Goal: Information Seeking & Learning: Learn about a topic

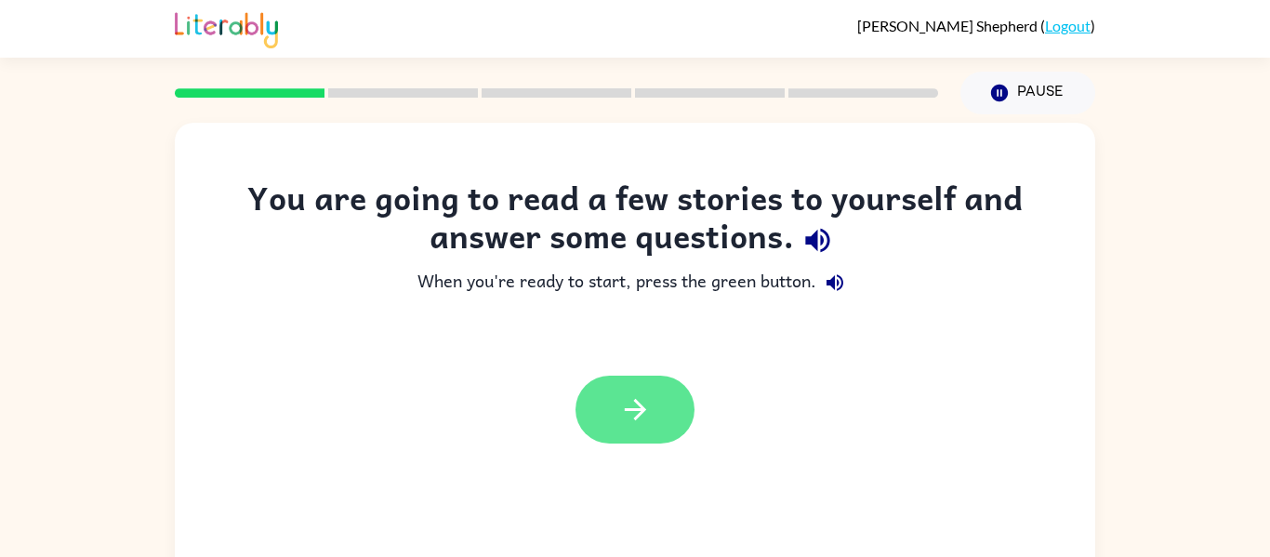
click at [641, 402] on icon "button" at bounding box center [635, 409] width 33 height 33
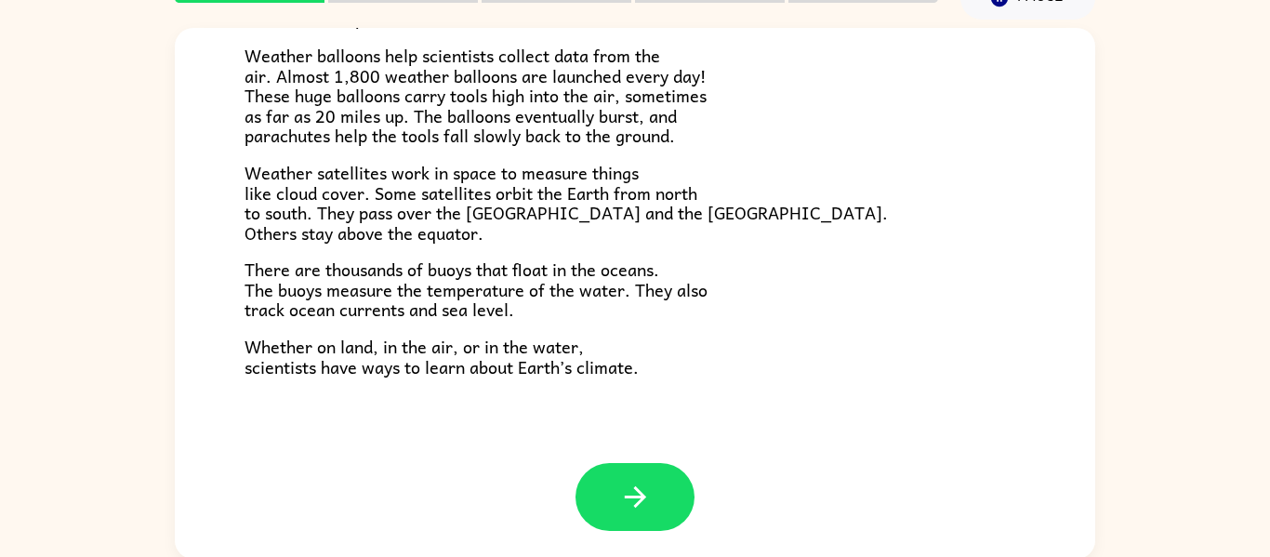
scroll to position [97, 0]
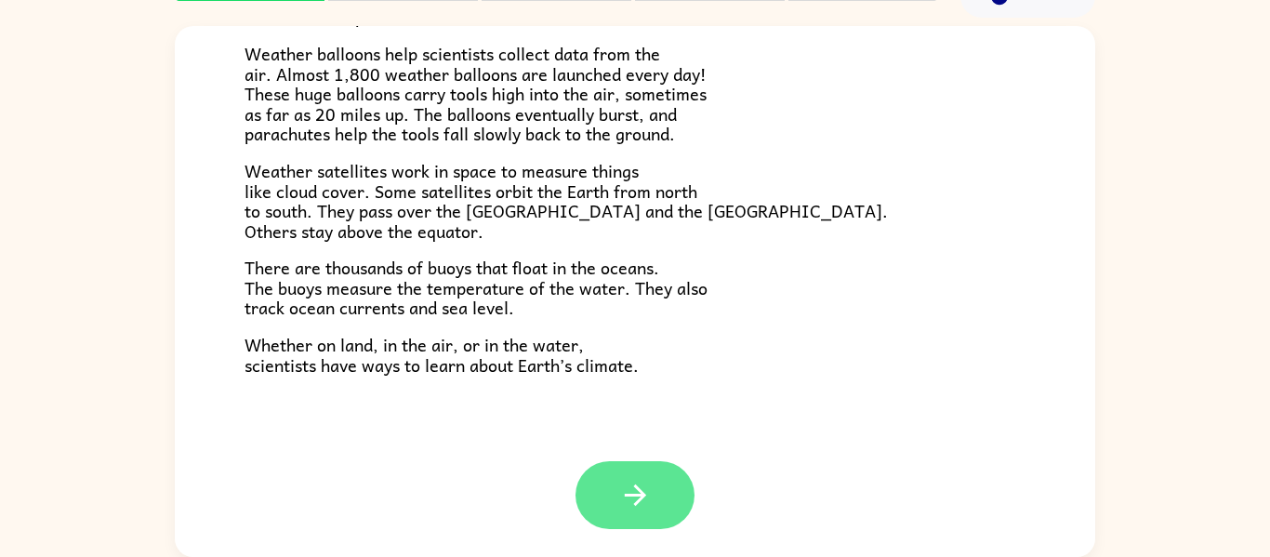
click at [622, 485] on icon "button" at bounding box center [635, 495] width 33 height 33
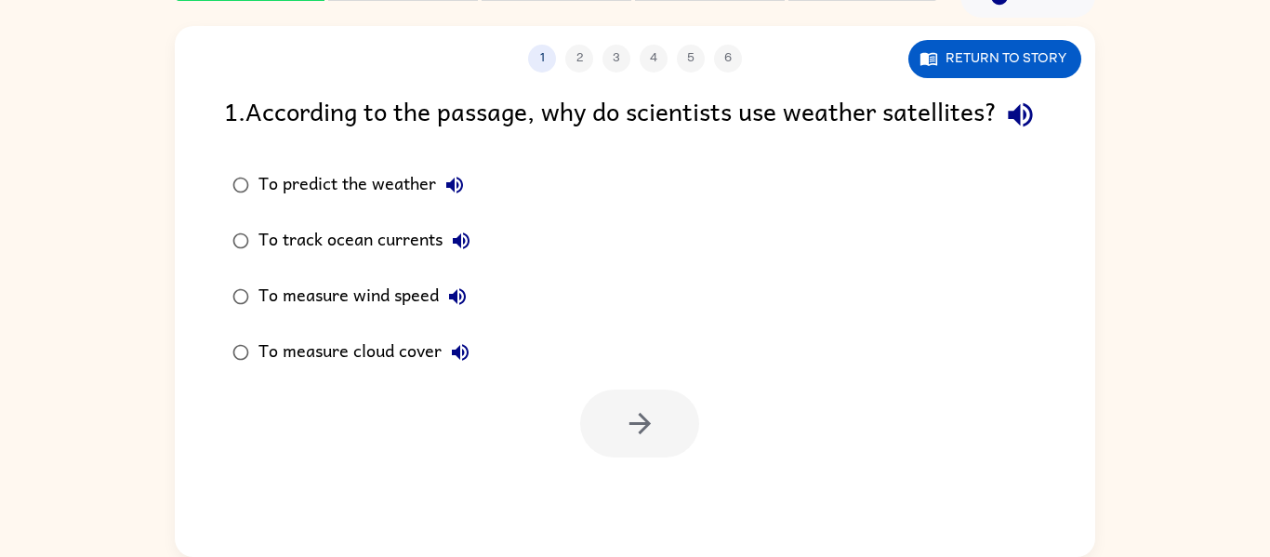
scroll to position [0, 0]
click at [268, 204] on div "To predict the weather" at bounding box center [366, 184] width 215 height 37
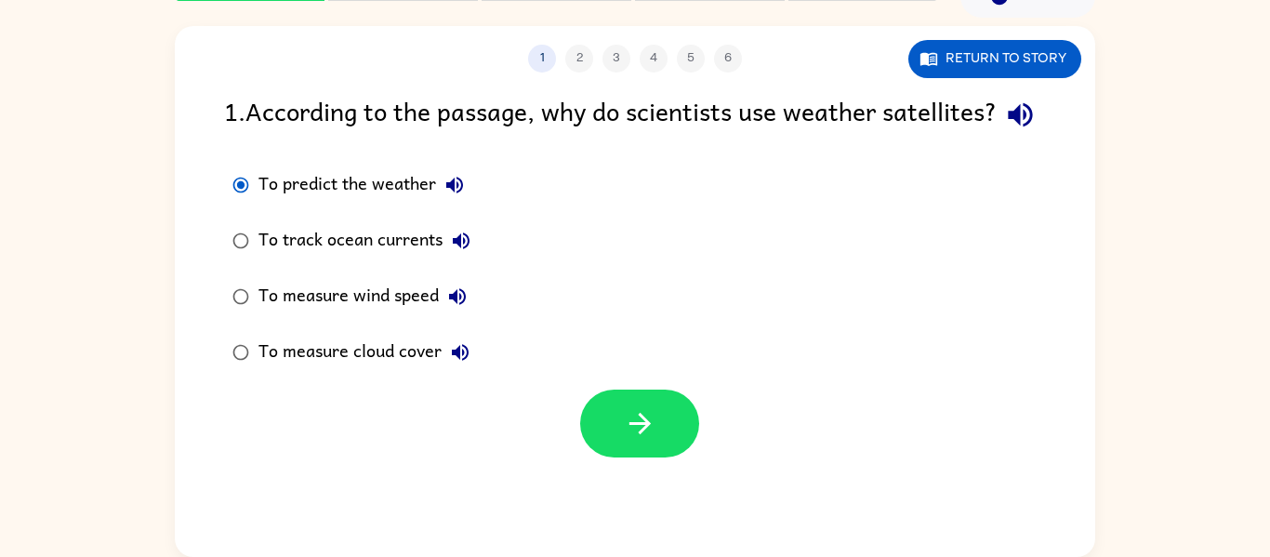
click at [259, 371] on div "To measure cloud cover" at bounding box center [369, 352] width 220 height 37
click at [926, 50] on icon "button" at bounding box center [929, 58] width 19 height 19
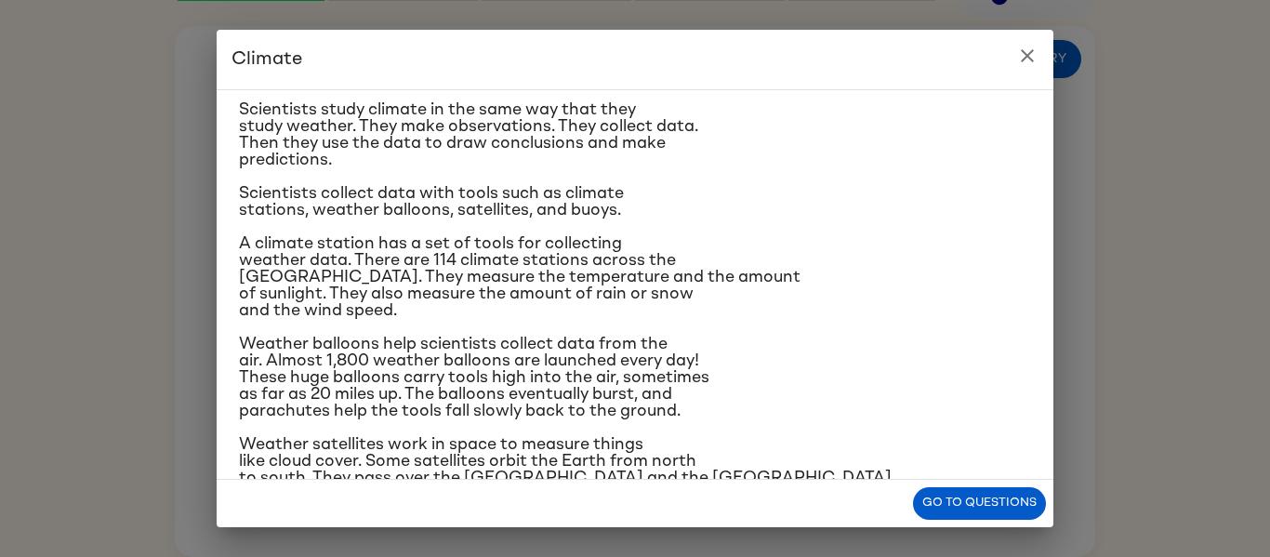
scroll to position [151, 0]
click at [1037, 61] on icon "close" at bounding box center [1028, 56] width 22 height 22
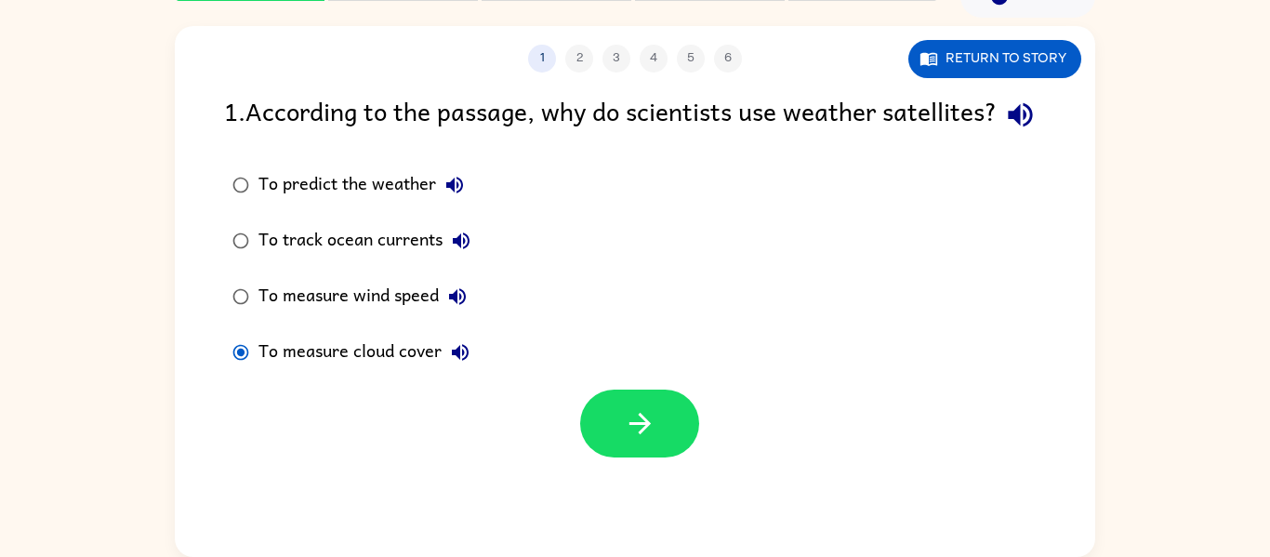
click at [288, 204] on div "To predict the weather" at bounding box center [366, 184] width 215 height 37
click at [1024, 71] on button "Return to story" at bounding box center [995, 59] width 173 height 38
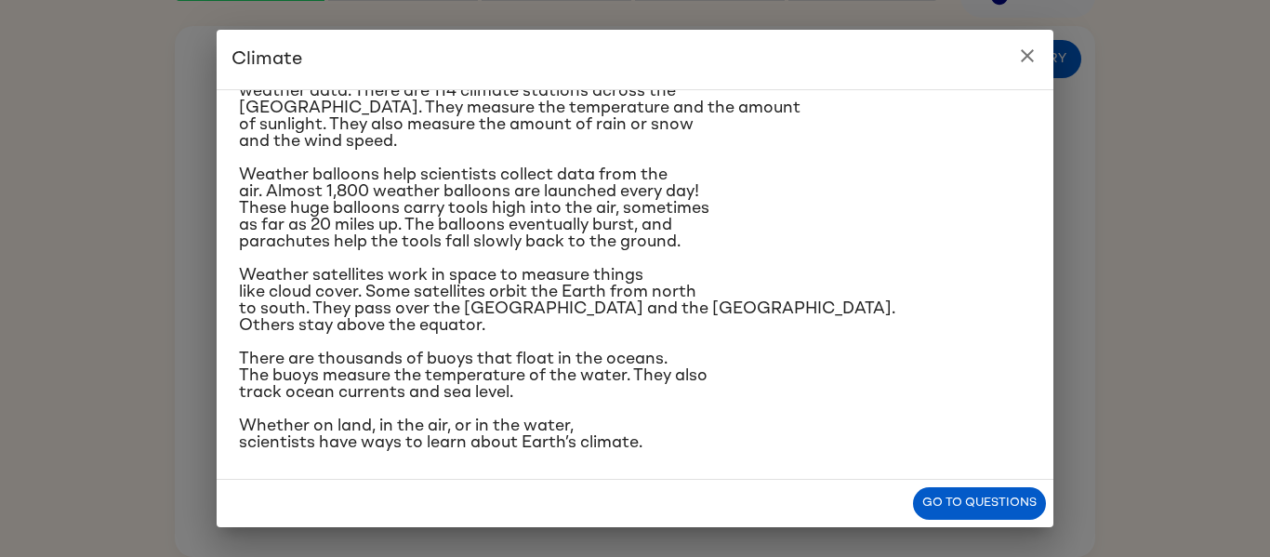
scroll to position [322, 0]
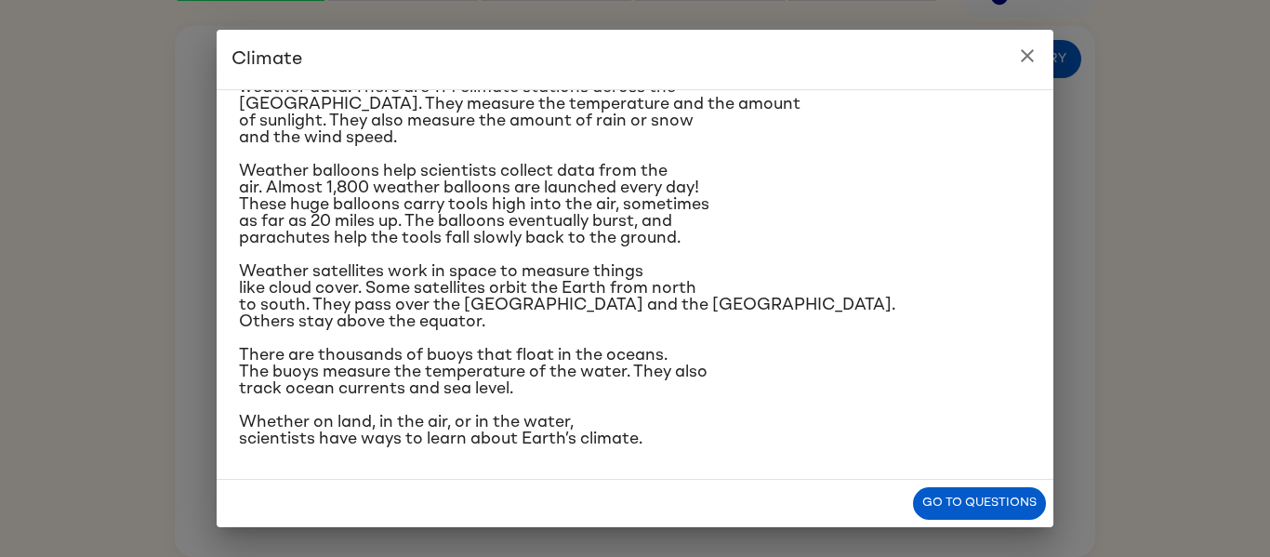
click at [1029, 54] on icon "close" at bounding box center [1027, 55] width 13 height 13
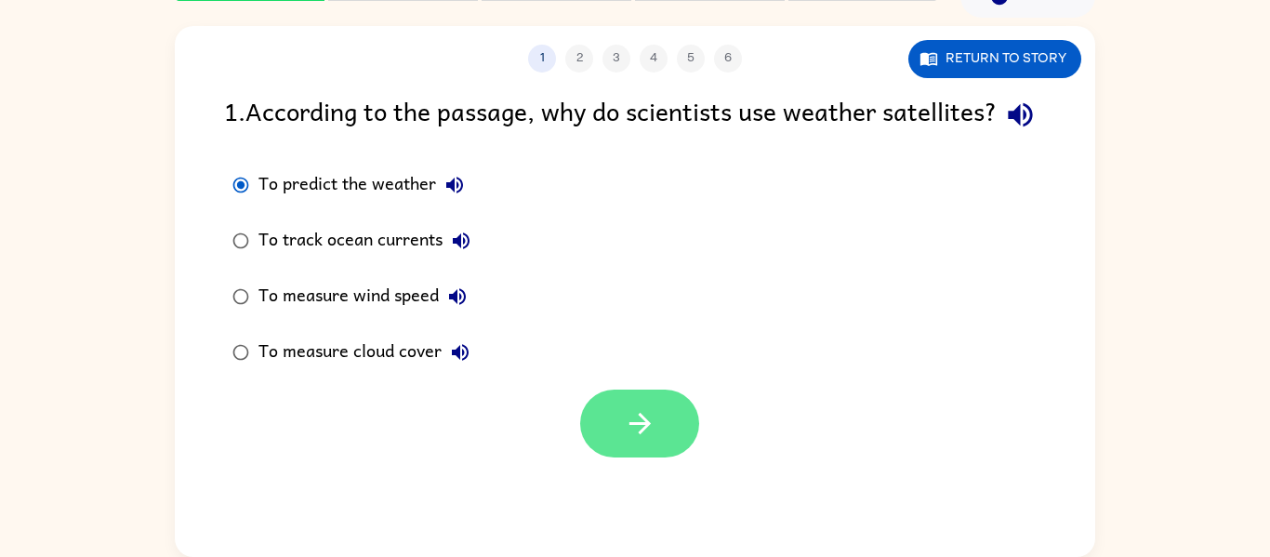
click at [628, 440] on icon "button" at bounding box center [640, 423] width 33 height 33
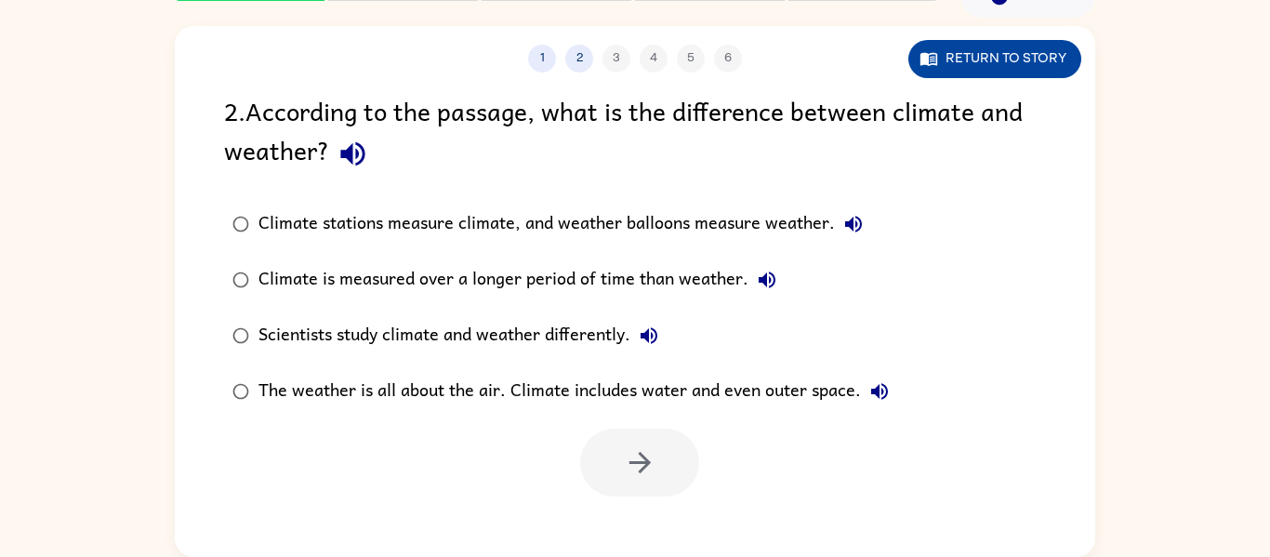
click at [917, 68] on button "Return to story" at bounding box center [995, 59] width 173 height 38
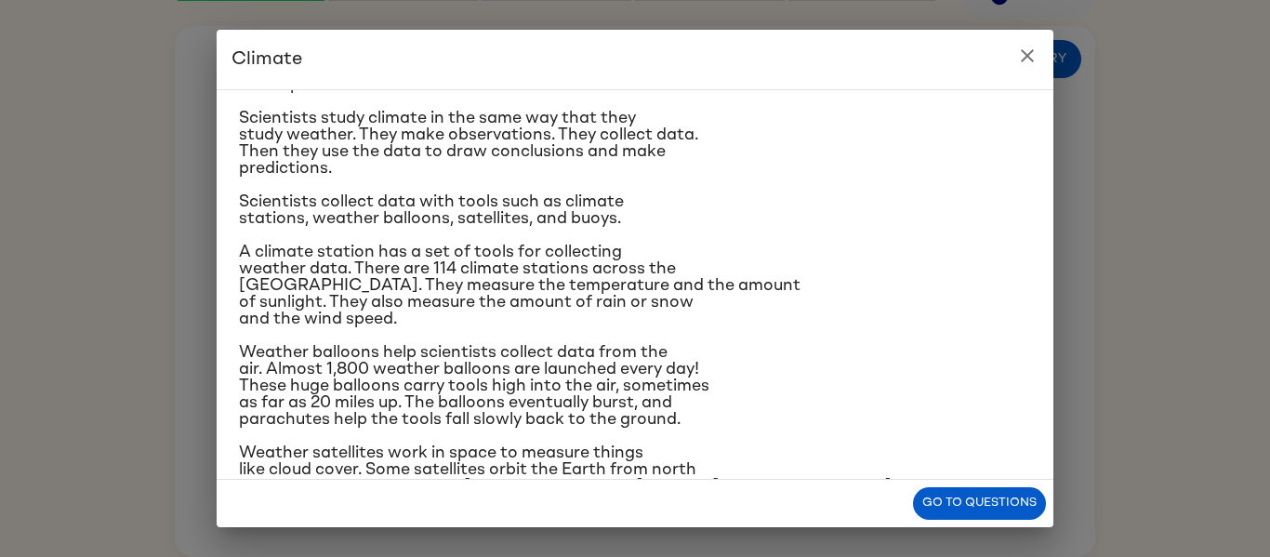
scroll to position [157, 0]
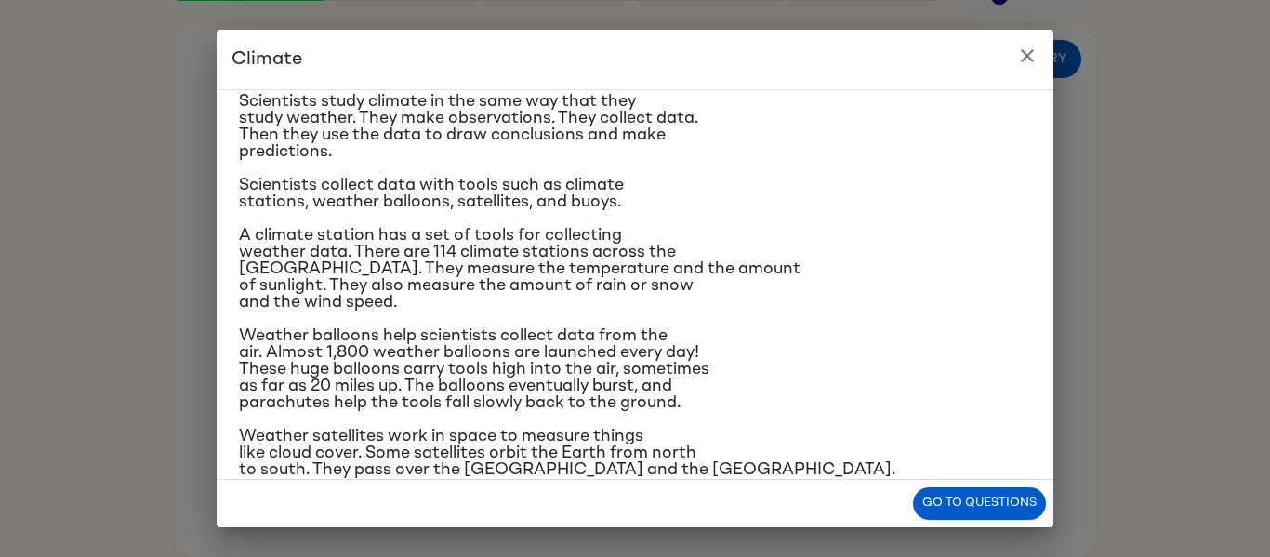
click at [1024, 48] on icon "close" at bounding box center [1028, 56] width 22 height 22
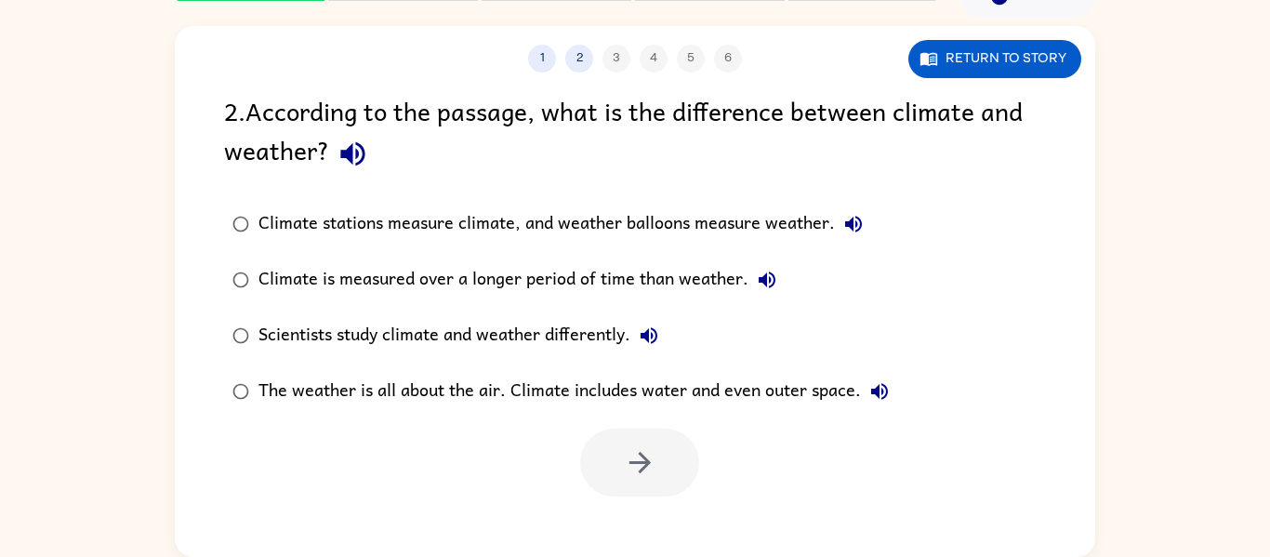
click at [402, 385] on div "The weather is all about the air. Climate includes water and even outer space." at bounding box center [579, 391] width 640 height 37
click at [614, 436] on button "button" at bounding box center [639, 463] width 119 height 68
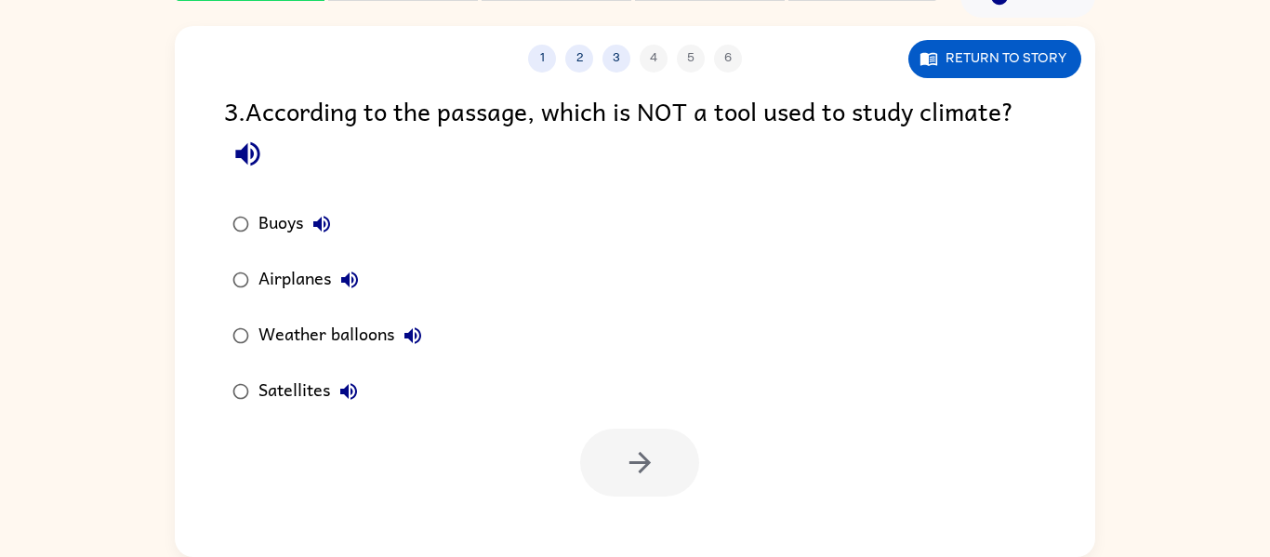
click at [318, 279] on div "Airplanes" at bounding box center [314, 279] width 110 height 37
click at [620, 442] on button "button" at bounding box center [639, 463] width 119 height 68
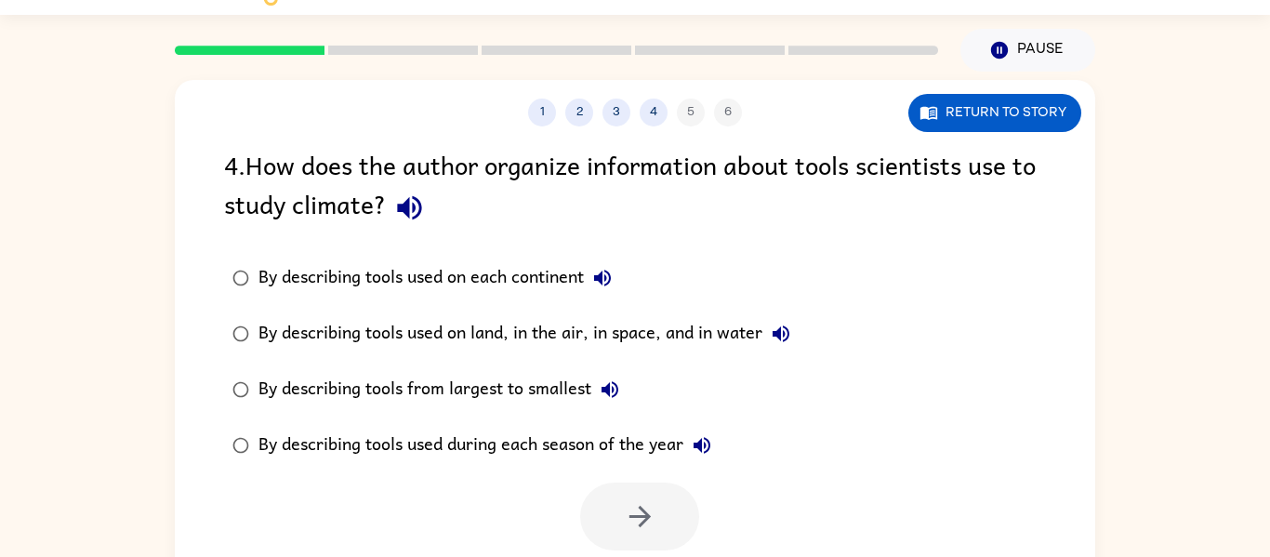
scroll to position [44, 0]
click at [521, 328] on div "By describing tools used on land, in the air, in space, and in water" at bounding box center [529, 332] width 541 height 37
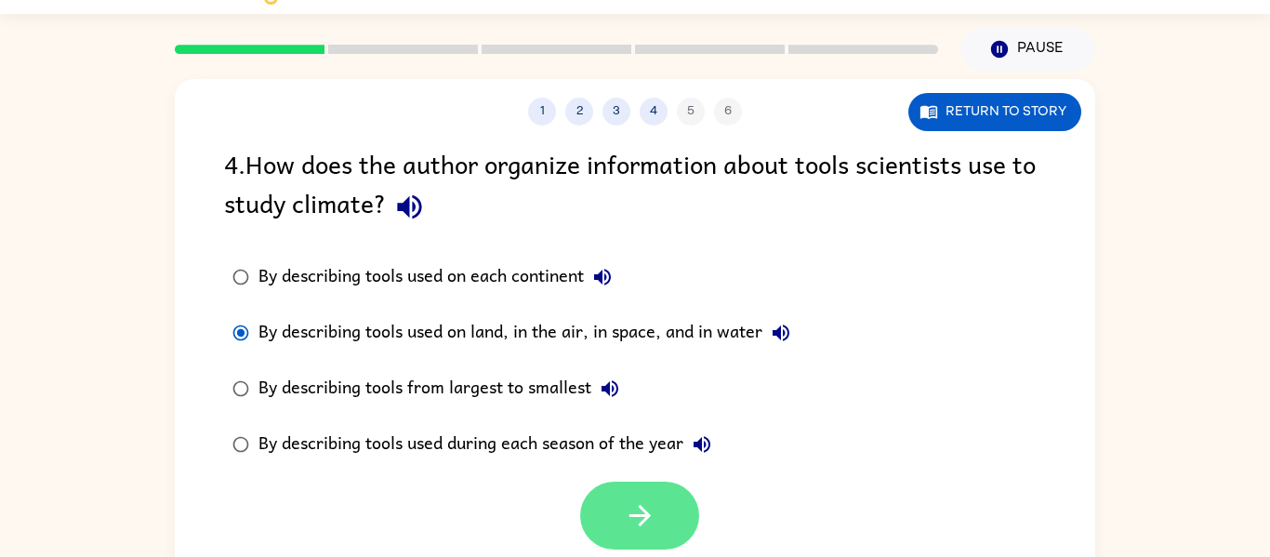
click at [609, 512] on button "button" at bounding box center [639, 516] width 119 height 68
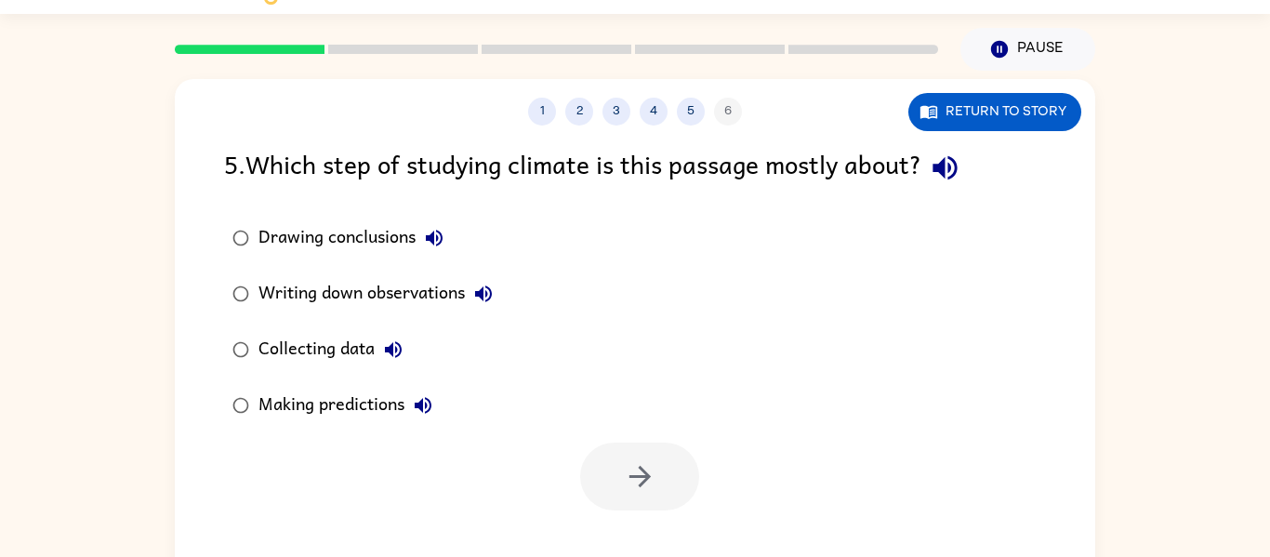
click at [317, 351] on div "Collecting data" at bounding box center [335, 349] width 153 height 37
click at [651, 458] on button "button" at bounding box center [639, 477] width 119 height 68
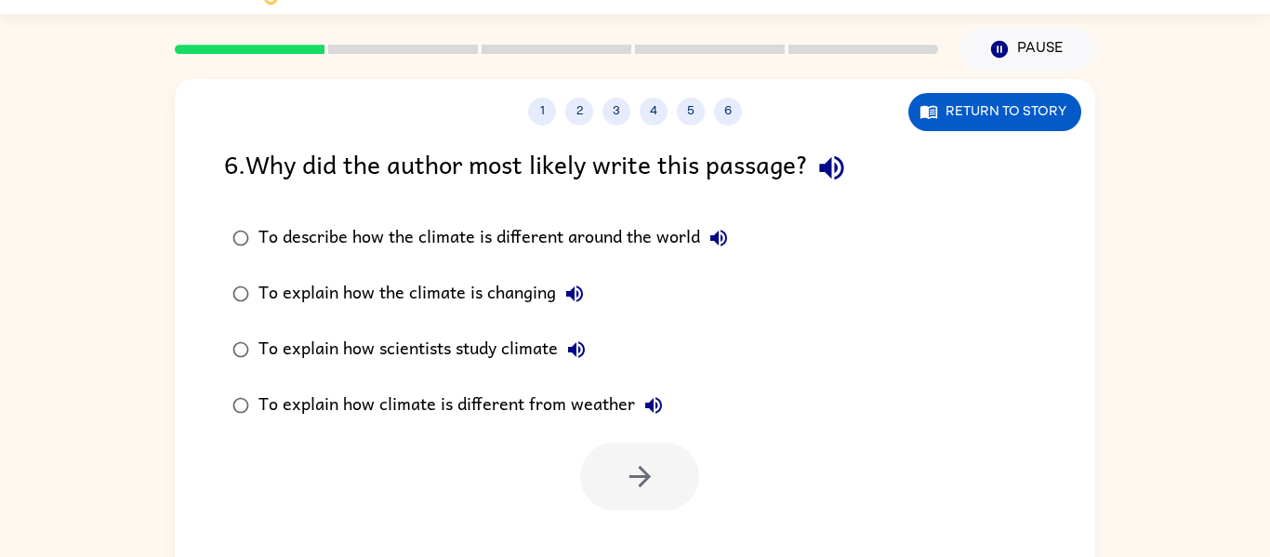
click at [476, 331] on div "To explain how scientists study climate" at bounding box center [427, 349] width 337 height 37
click at [605, 485] on button "button" at bounding box center [639, 477] width 119 height 68
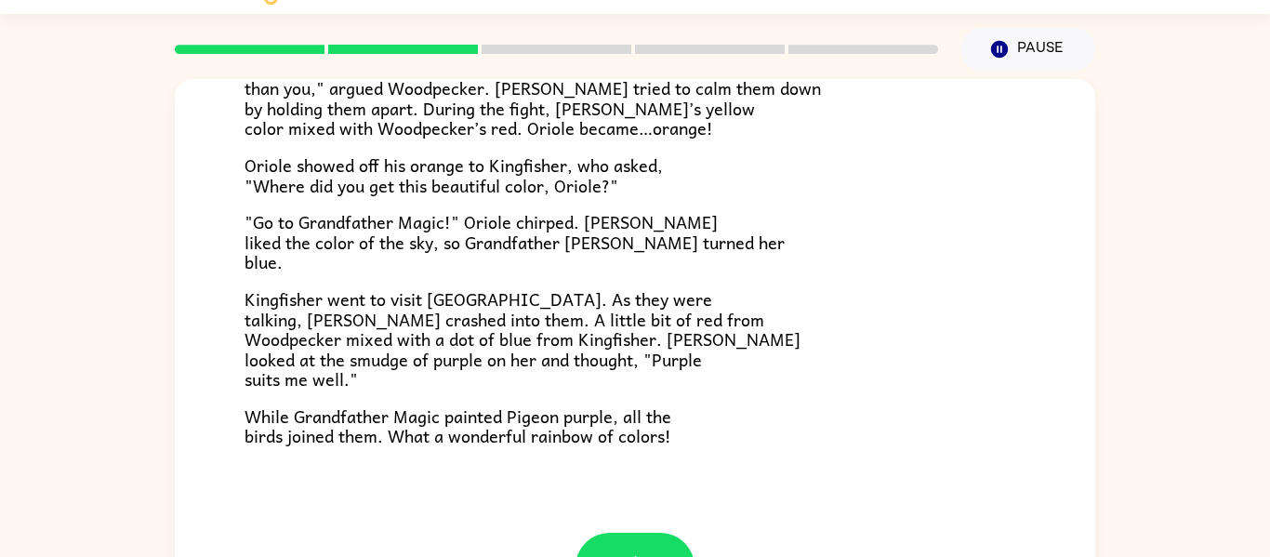
scroll to position [459, 0]
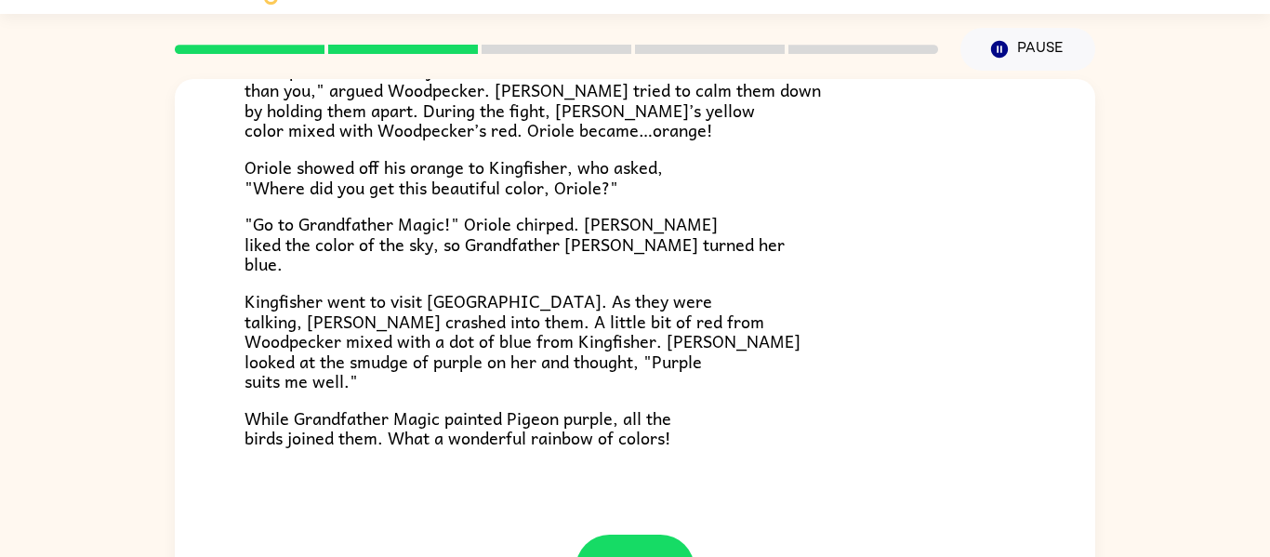
click at [569, 312] on span "Kingfisher went to visit Woodpecker. As they were talking, Pigeon crashed into …" at bounding box center [523, 340] width 556 height 107
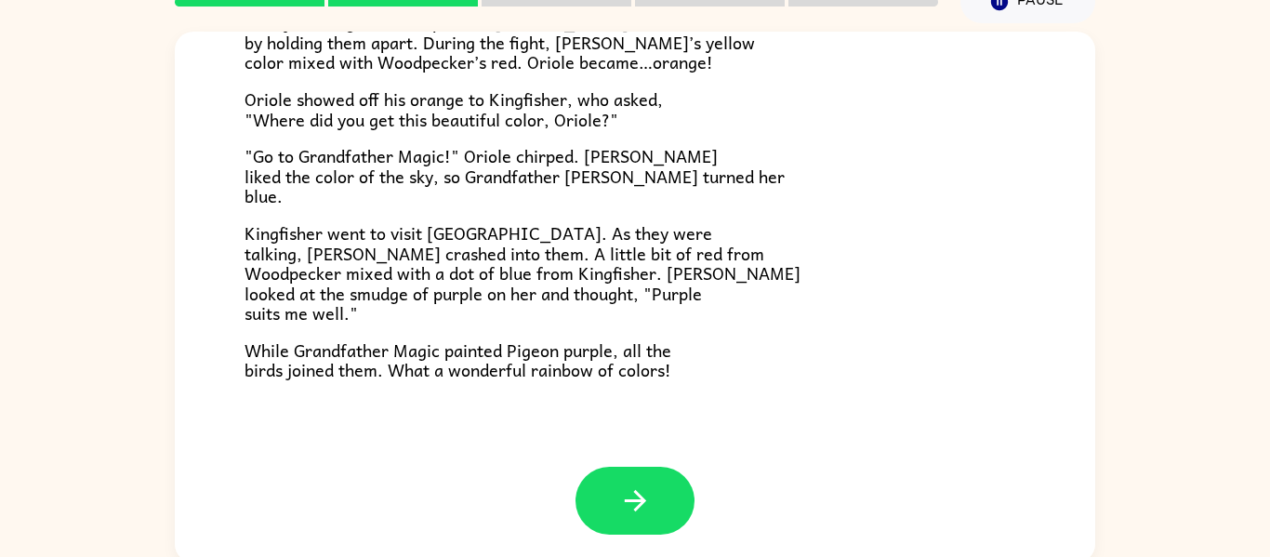
scroll to position [93, 0]
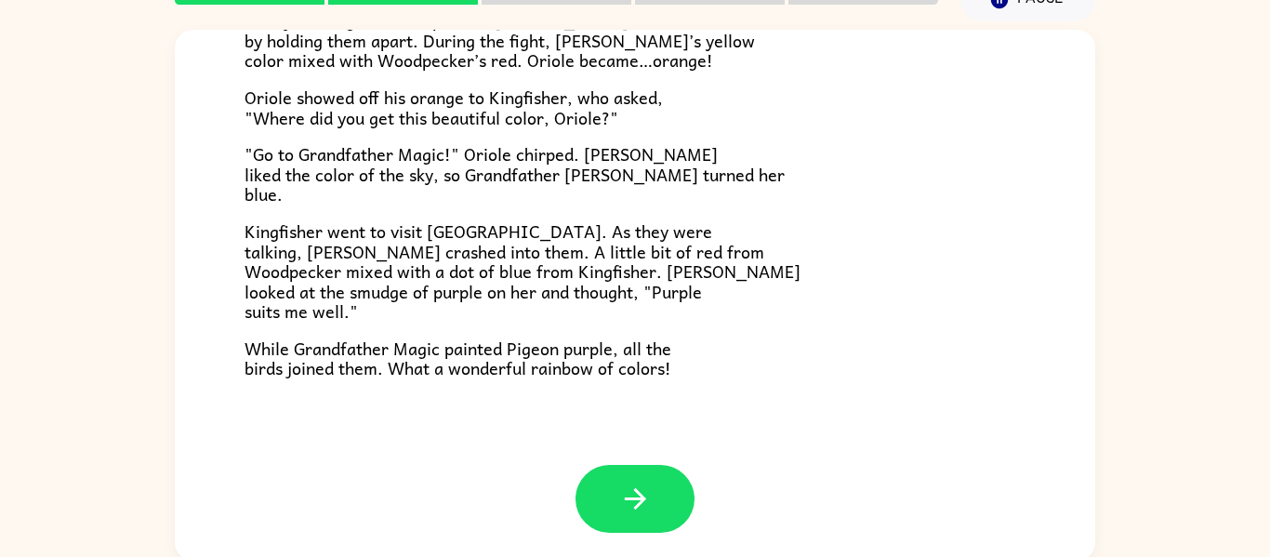
click at [461, 149] on span ""Go to Grandfather Magic!" Oriole chirped. Kingfisher liked the color of the sk…" at bounding box center [515, 173] width 540 height 67
click at [621, 488] on icon "button" at bounding box center [635, 499] width 33 height 33
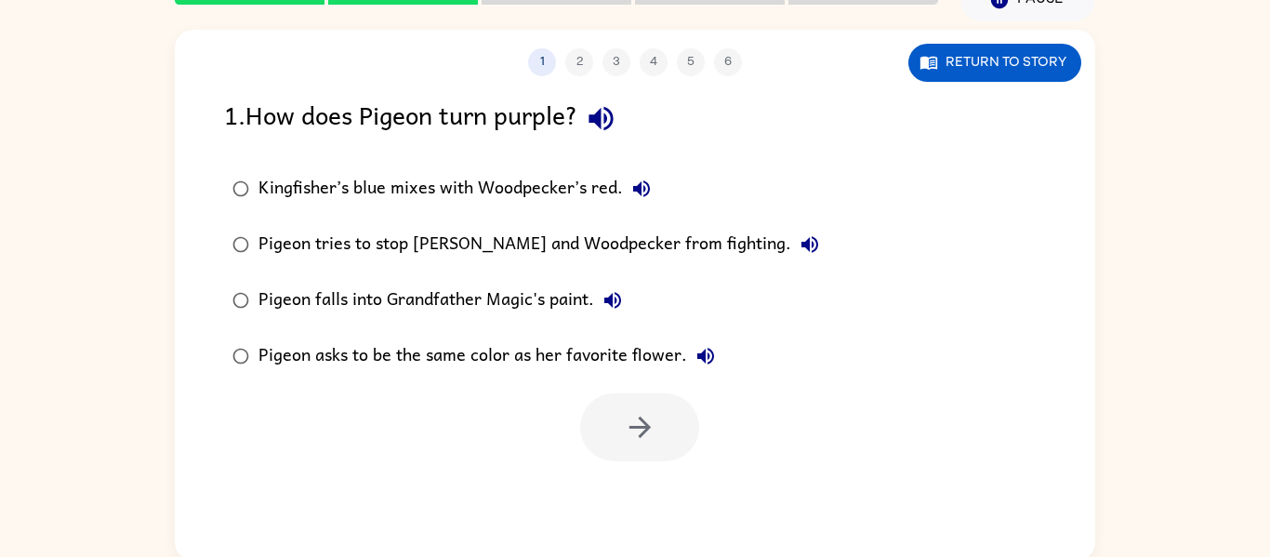
scroll to position [0, 0]
click at [450, 188] on div "Kingfisher’s blue mixes with Woodpecker’s red." at bounding box center [460, 188] width 402 height 37
click at [640, 434] on icon "button" at bounding box center [639, 427] width 21 height 21
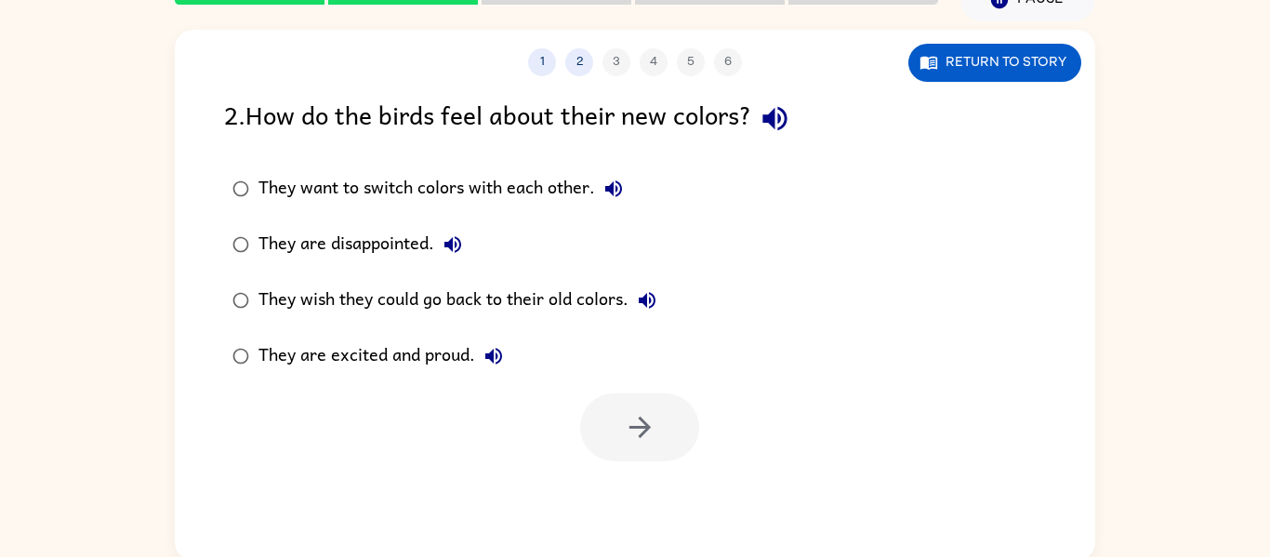
click at [312, 352] on div "They are excited and proud." at bounding box center [386, 356] width 254 height 37
click at [633, 409] on button "button" at bounding box center [639, 427] width 119 height 68
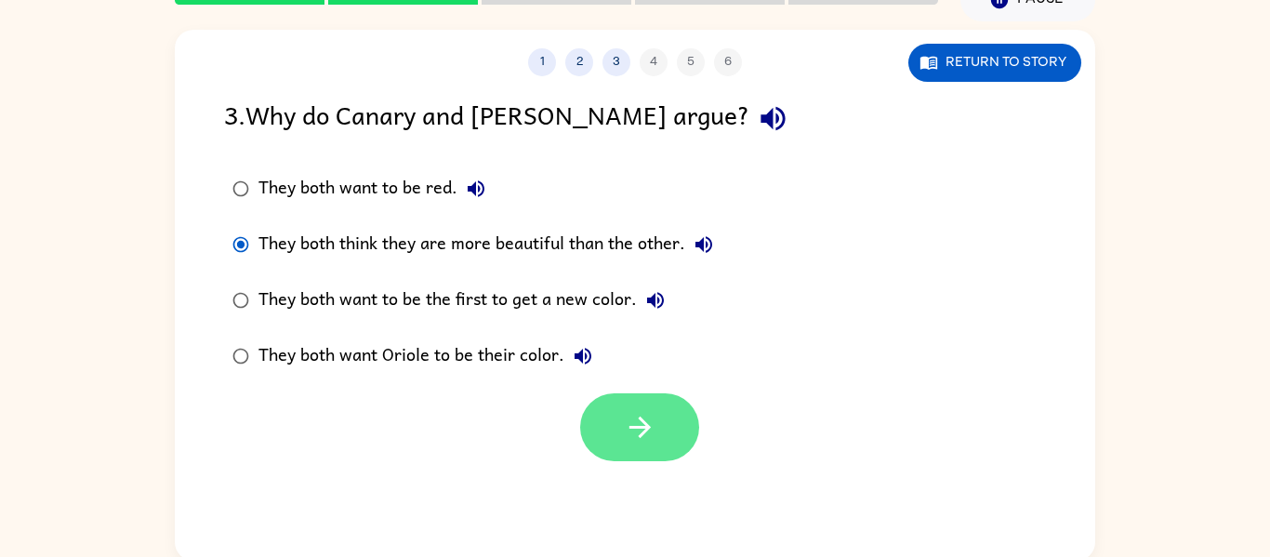
click at [661, 450] on button "button" at bounding box center [639, 427] width 119 height 68
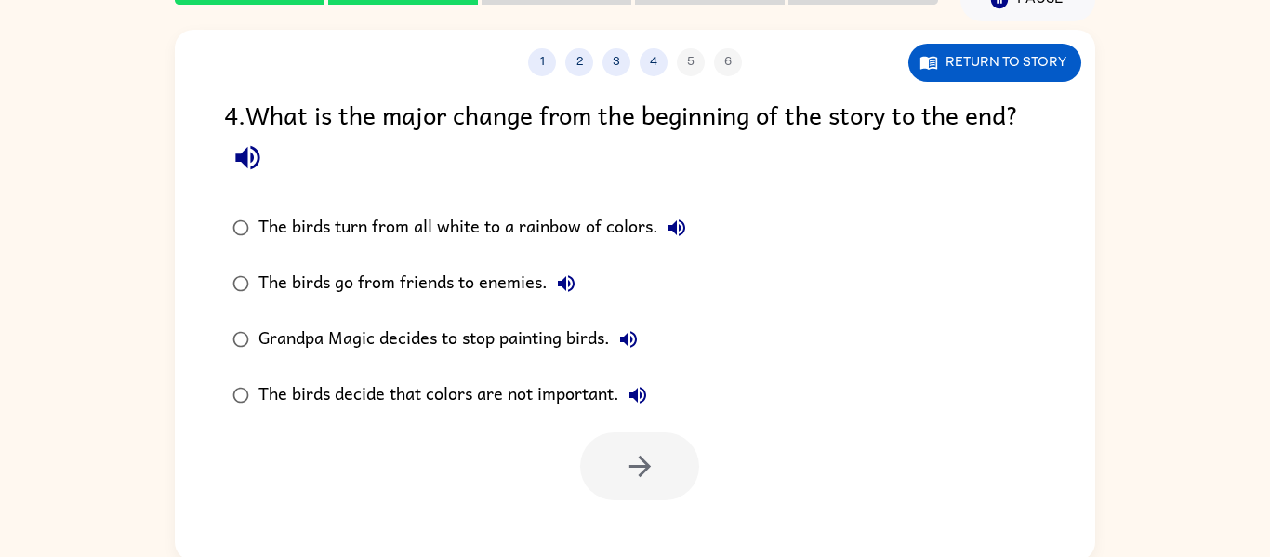
click at [443, 223] on div "The birds turn from all white to a rainbow of colors." at bounding box center [477, 227] width 437 height 37
click at [622, 455] on button "button" at bounding box center [639, 466] width 119 height 68
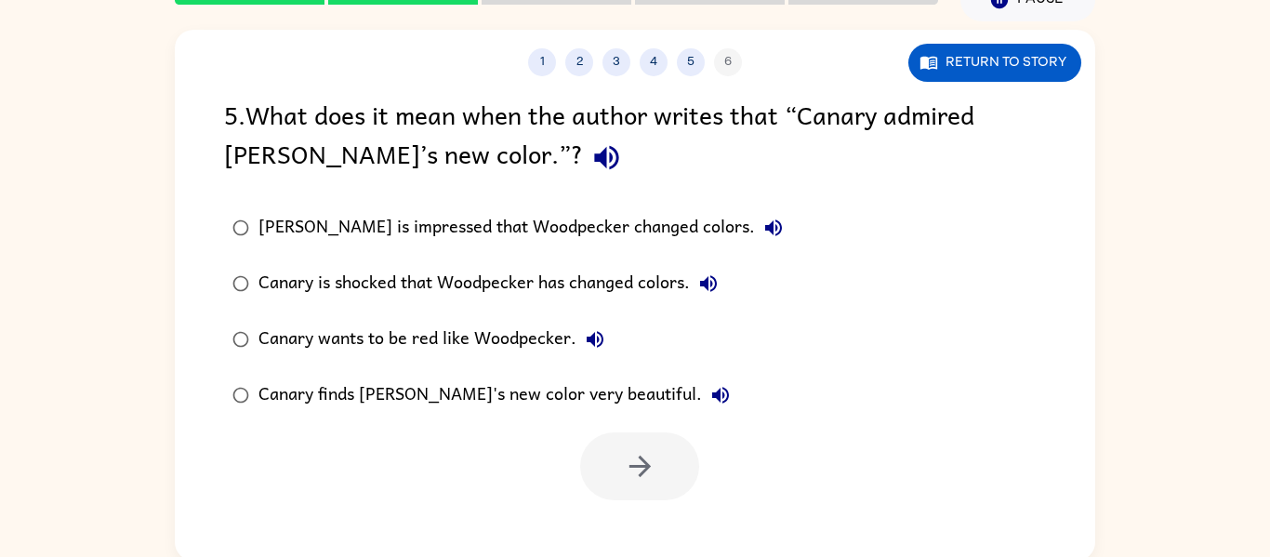
click at [524, 389] on div "Canary finds Woodpecker's new color very beautiful." at bounding box center [499, 395] width 481 height 37
click at [653, 469] on icon "button" at bounding box center [640, 466] width 33 height 33
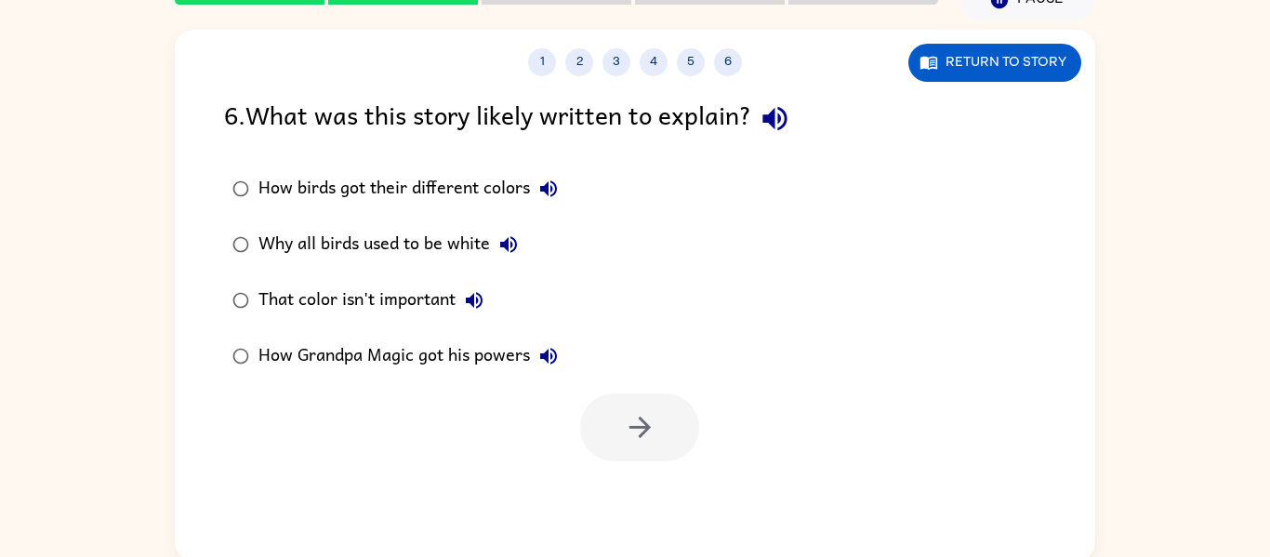
click at [355, 183] on div "How birds got their different colors" at bounding box center [413, 188] width 309 height 37
click at [605, 412] on button "button" at bounding box center [639, 427] width 119 height 68
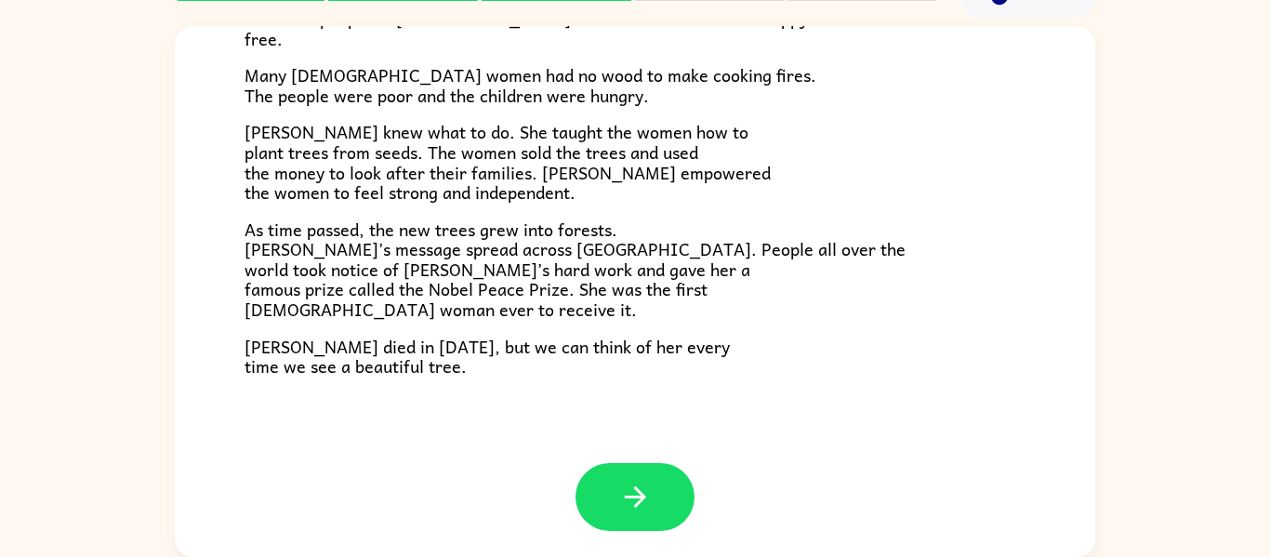
scroll to position [524, 0]
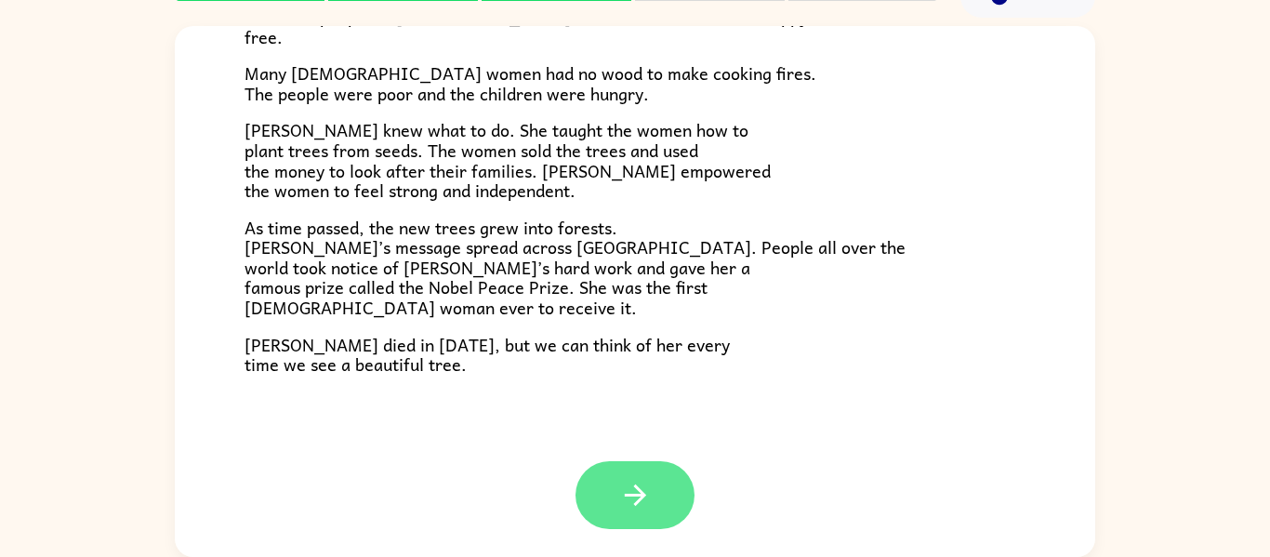
click at [612, 466] on button "button" at bounding box center [635, 495] width 119 height 68
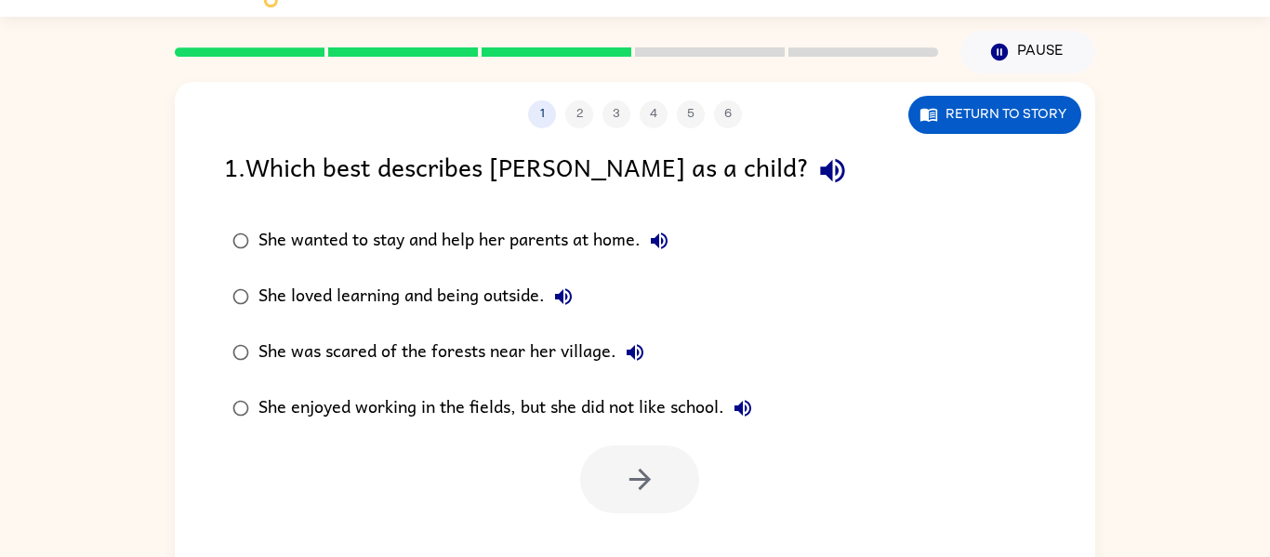
scroll to position [42, 0]
click at [458, 284] on div "She loved learning and being outside." at bounding box center [421, 295] width 324 height 37
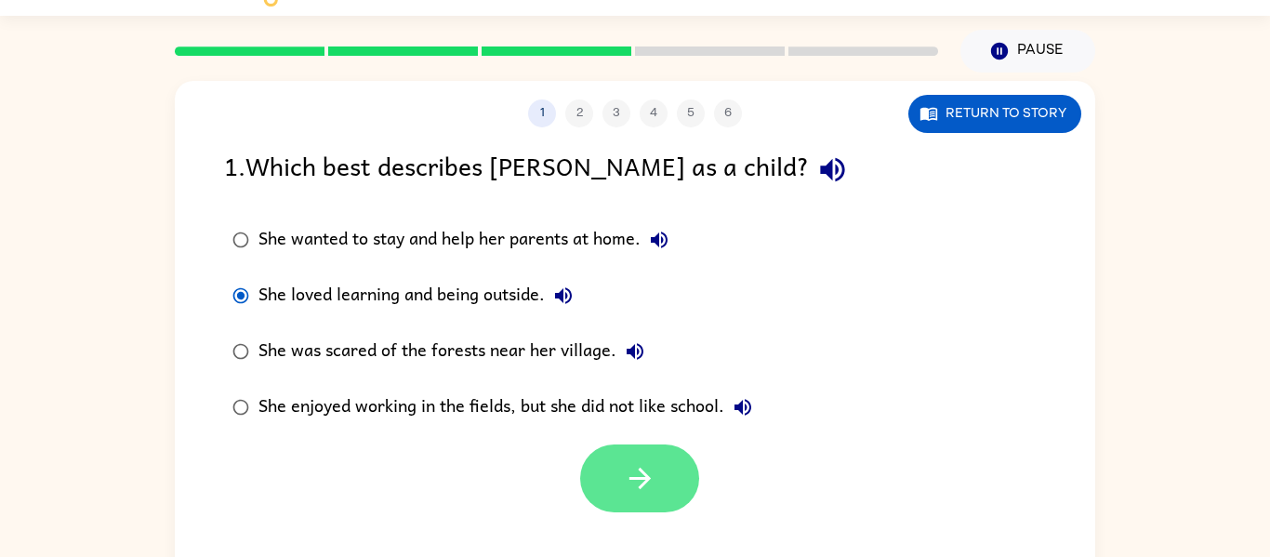
click at [611, 475] on button "button" at bounding box center [639, 479] width 119 height 68
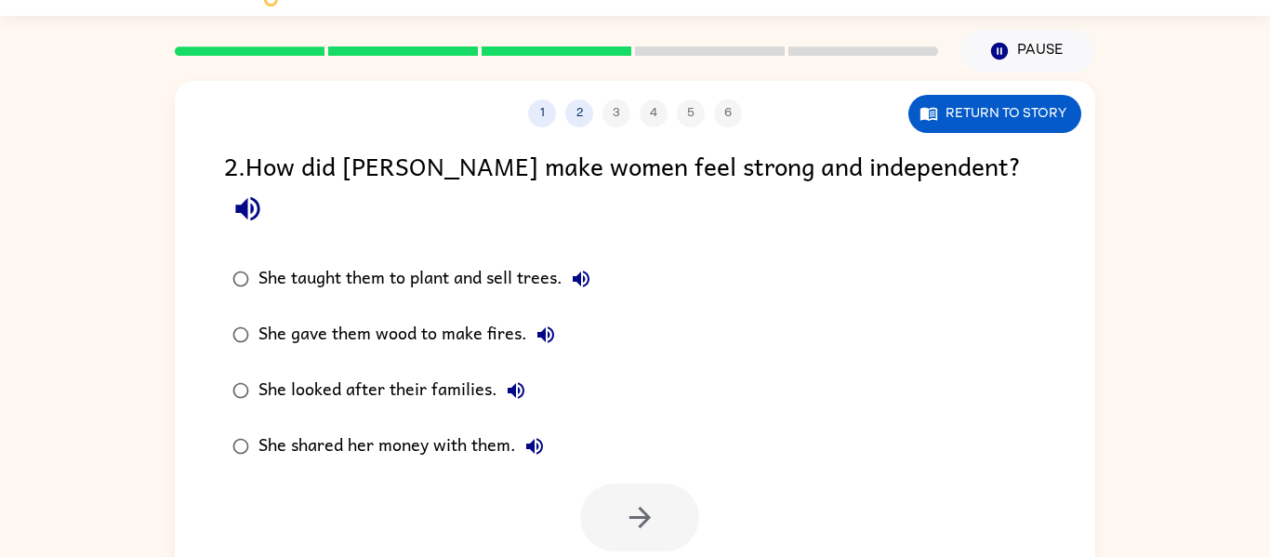
click at [451, 260] on div "She taught them to plant and sell trees." at bounding box center [429, 278] width 341 height 37
click at [622, 484] on button "button" at bounding box center [639, 518] width 119 height 68
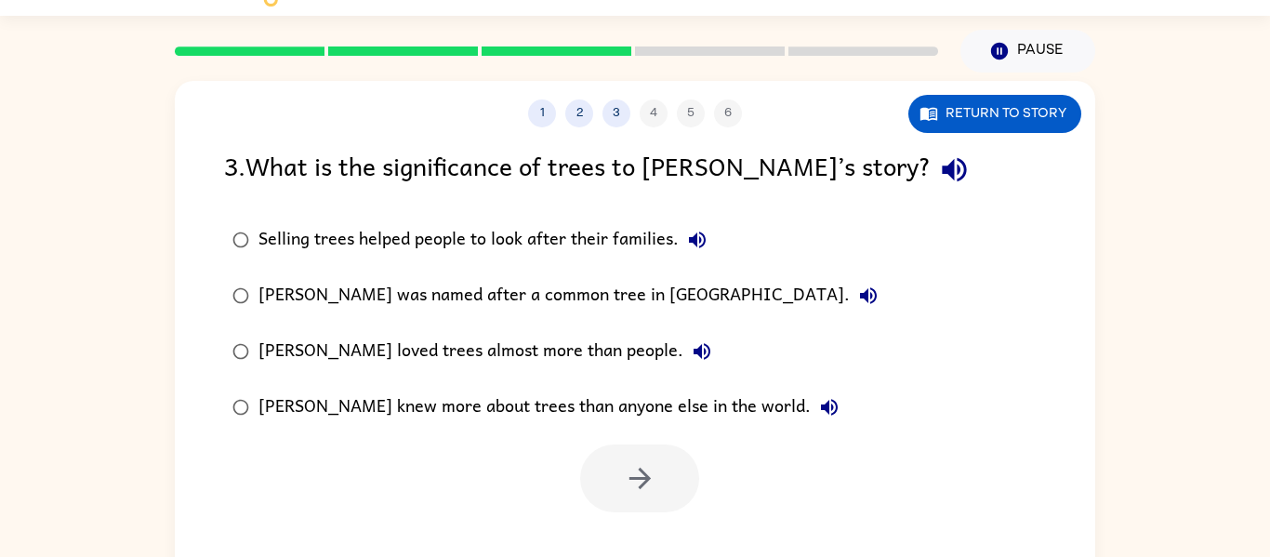
click at [387, 222] on div "Selling trees helped people to look after their families." at bounding box center [488, 239] width 458 height 37
click at [635, 477] on icon "button" at bounding box center [639, 478] width 21 height 21
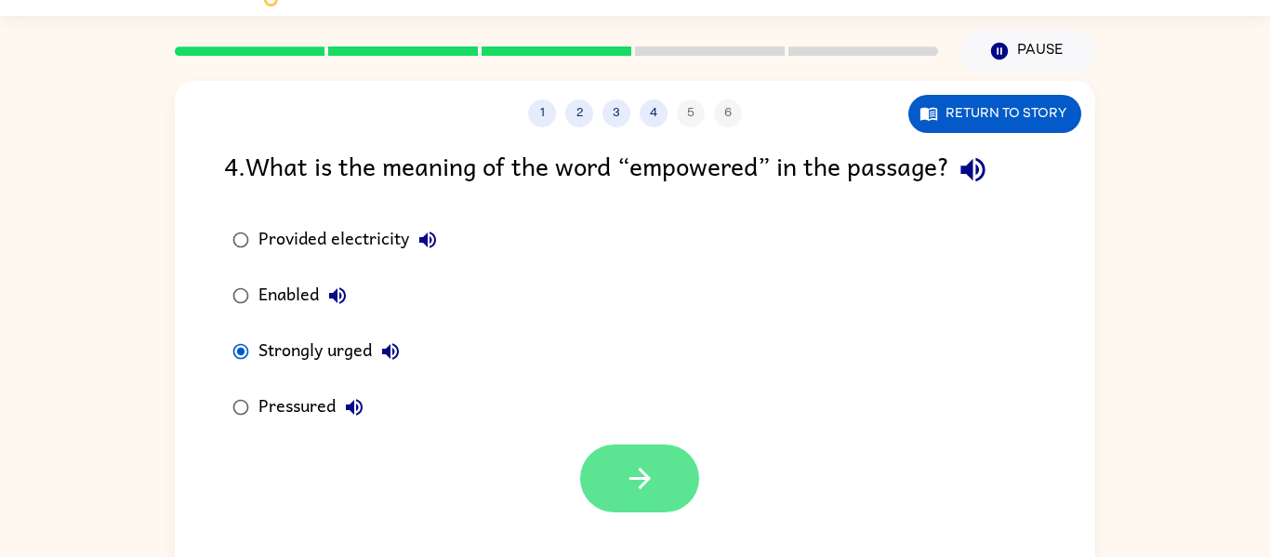
click at [677, 489] on button "button" at bounding box center [639, 479] width 119 height 68
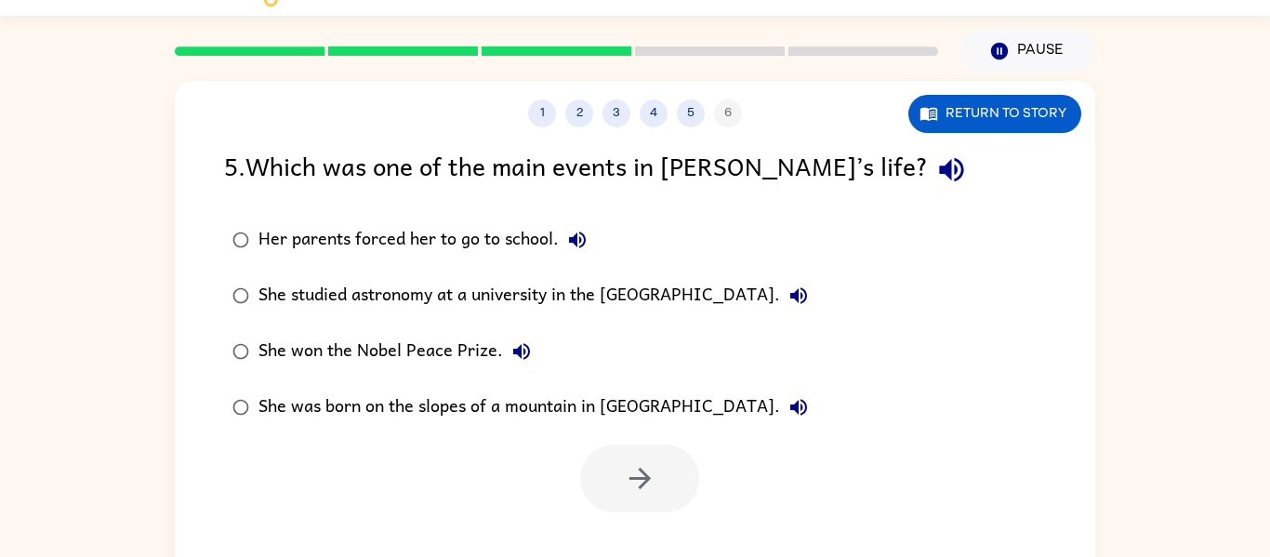
click at [397, 359] on div "She won the Nobel Peace Prize." at bounding box center [400, 351] width 282 height 37
click at [653, 483] on icon "button" at bounding box center [640, 478] width 33 height 33
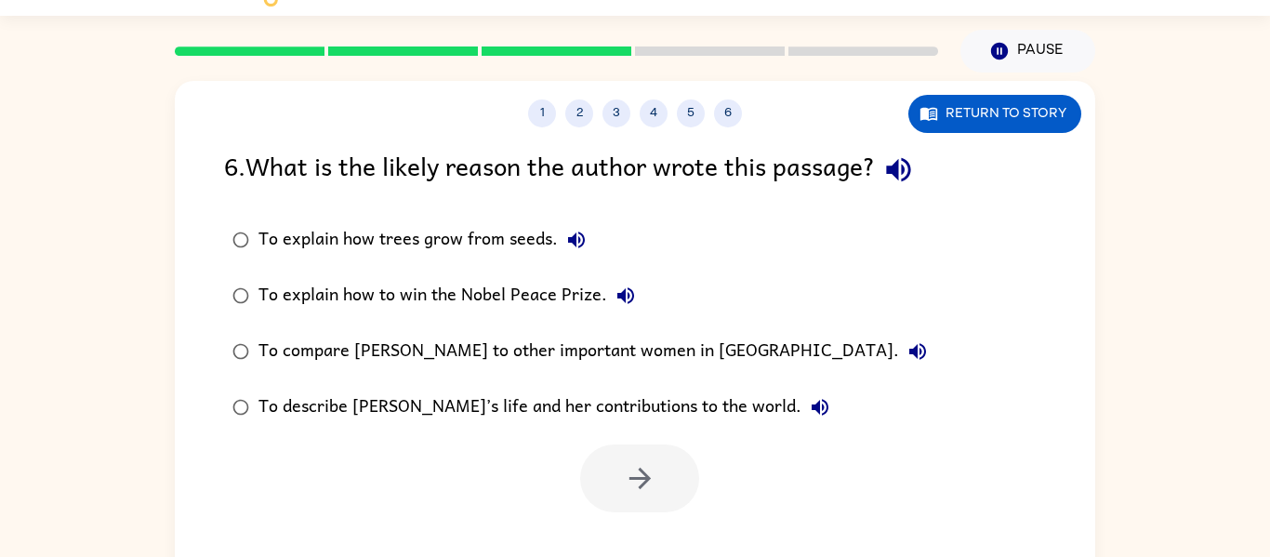
click at [536, 352] on div "To compare Wangari to other important women in Africa." at bounding box center [598, 351] width 678 height 37
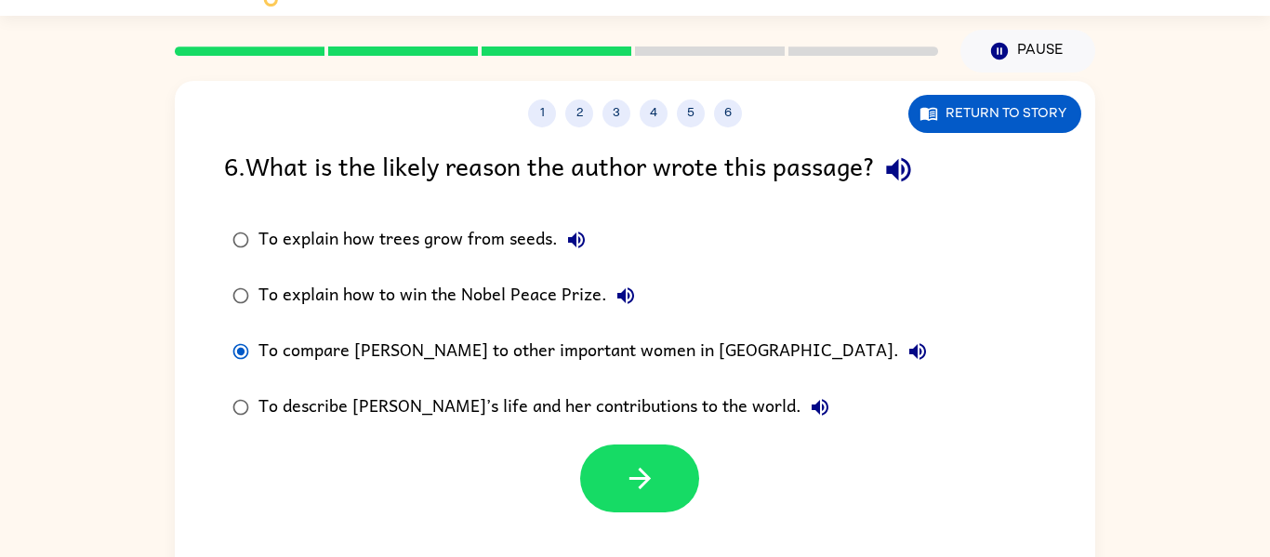
click at [539, 403] on div "To describe Wangari’s life and her contributions to the world." at bounding box center [549, 407] width 580 height 37
click at [599, 473] on button "button" at bounding box center [639, 479] width 119 height 68
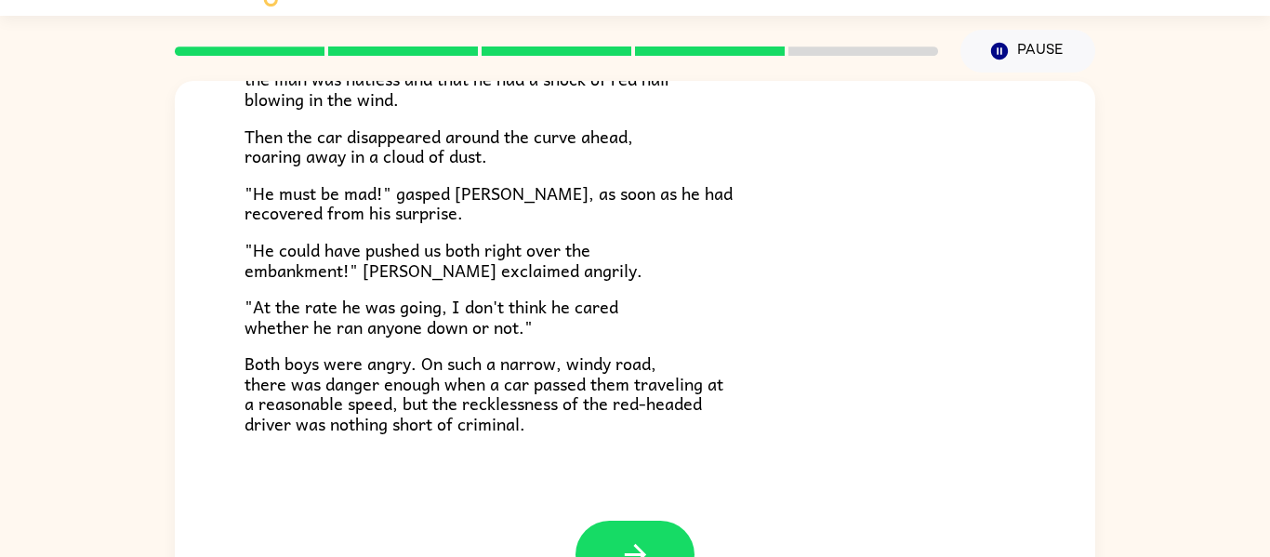
scroll to position [516, 0]
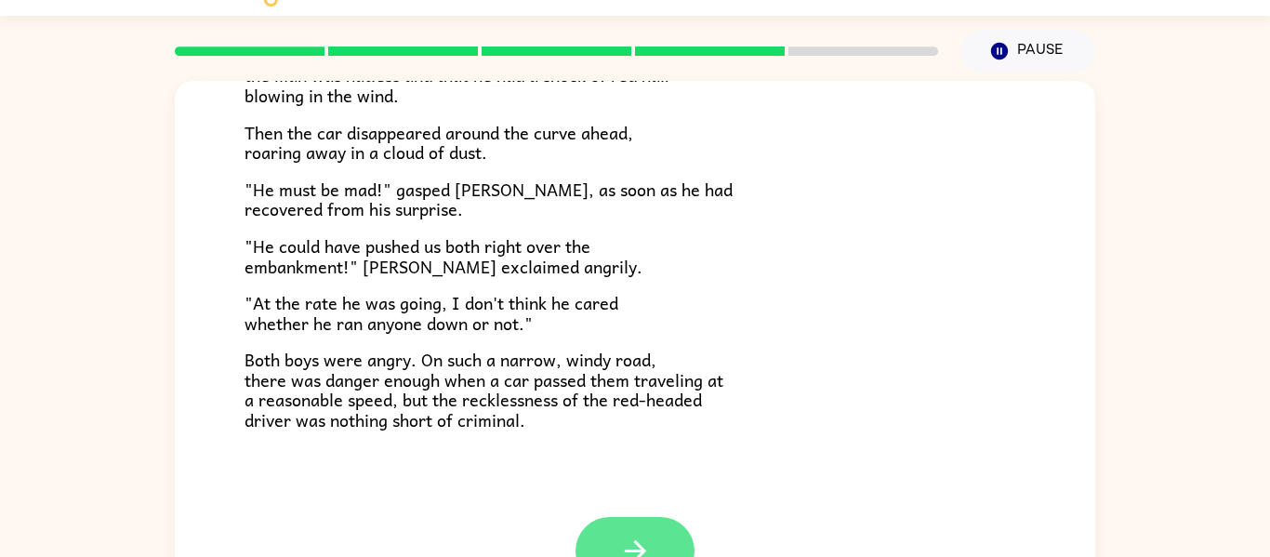
click at [624, 542] on icon "button" at bounding box center [635, 551] width 33 height 33
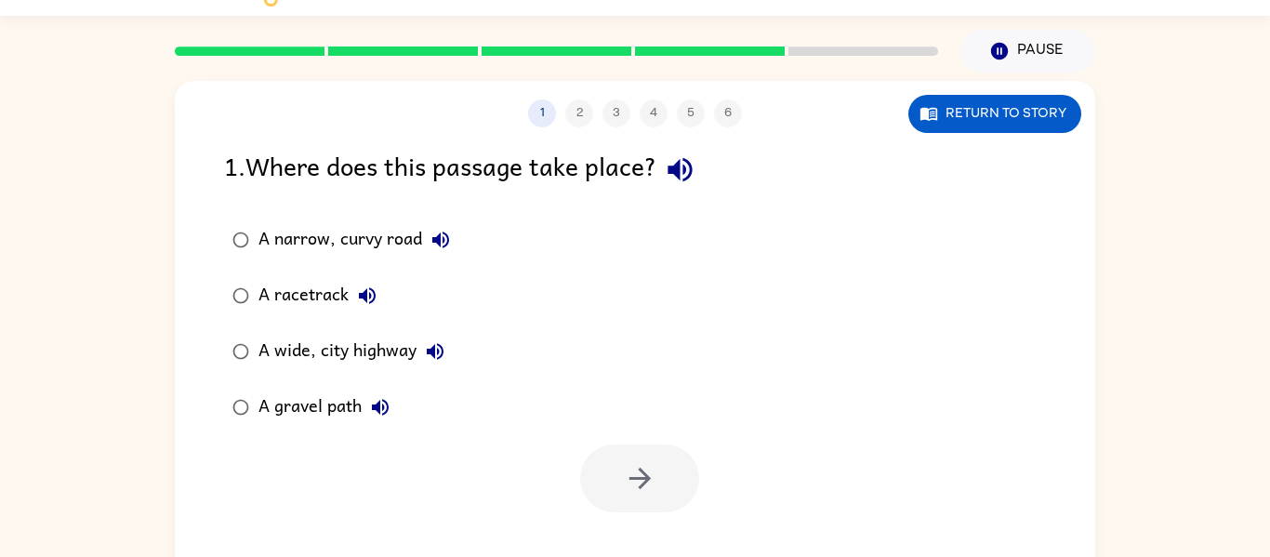
scroll to position [0, 0]
click at [642, 471] on icon "button" at bounding box center [639, 478] width 21 height 21
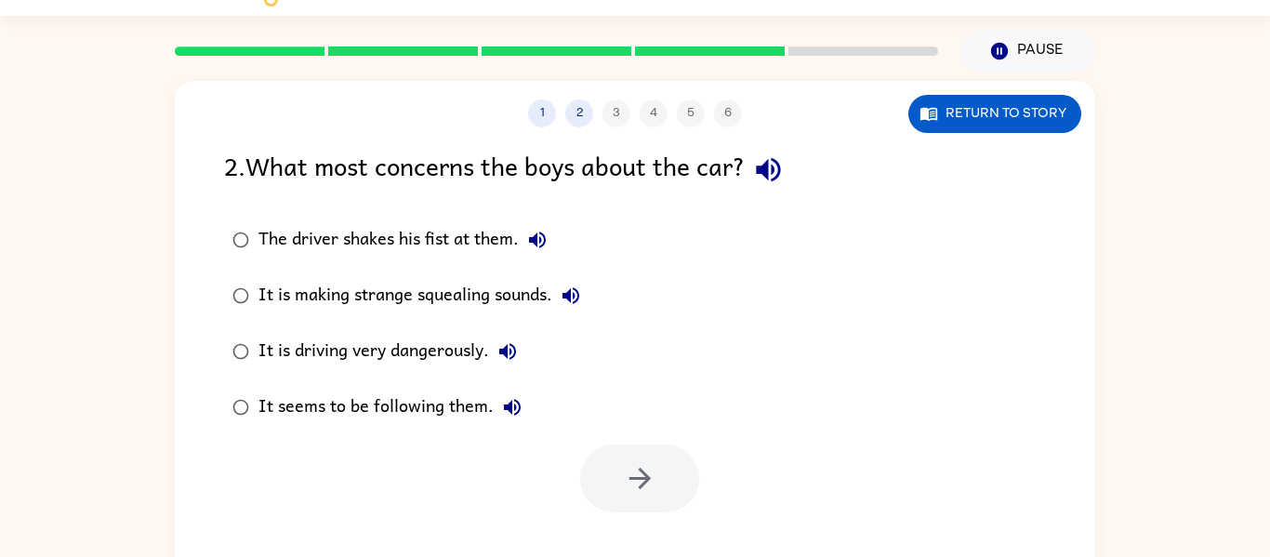
click at [330, 352] on div "It is driving very dangerously." at bounding box center [393, 351] width 268 height 37
click at [656, 477] on icon "button" at bounding box center [640, 478] width 33 height 33
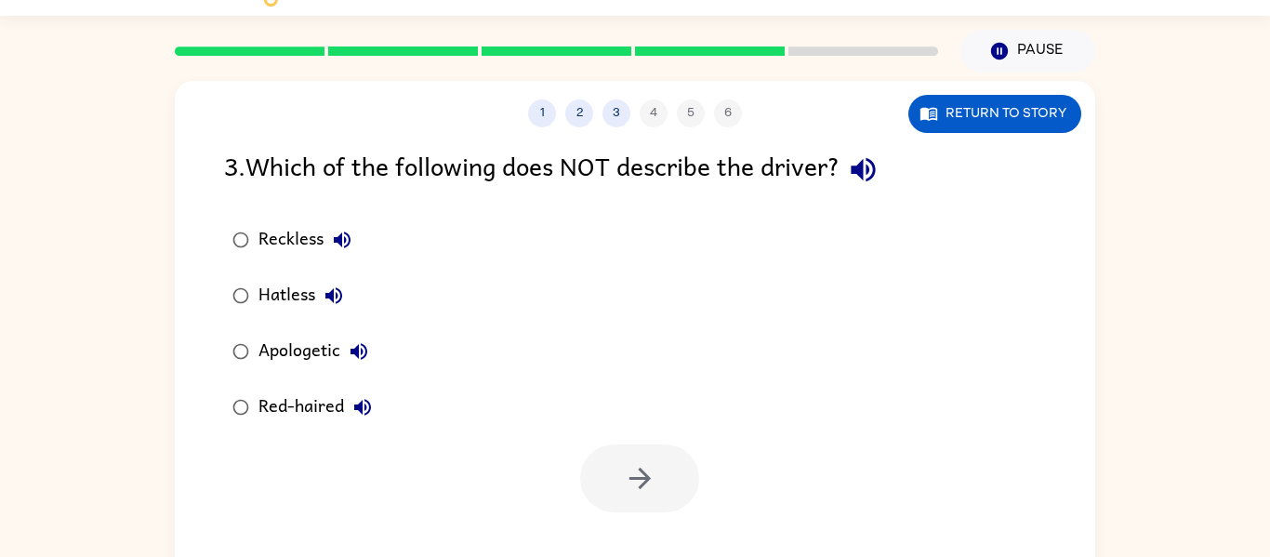
click at [293, 351] on div "Apologetic" at bounding box center [318, 351] width 119 height 37
click at [638, 474] on icon "button" at bounding box center [640, 478] width 33 height 33
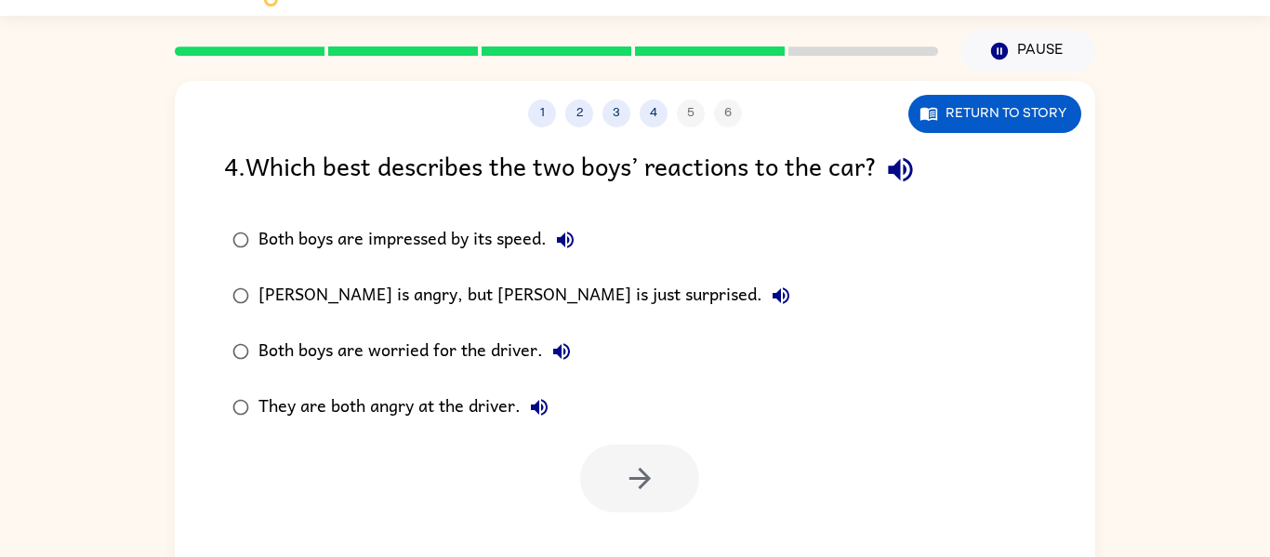
click at [373, 417] on div "They are both angry at the driver." at bounding box center [408, 407] width 299 height 37
click at [631, 483] on icon "button" at bounding box center [640, 478] width 33 height 33
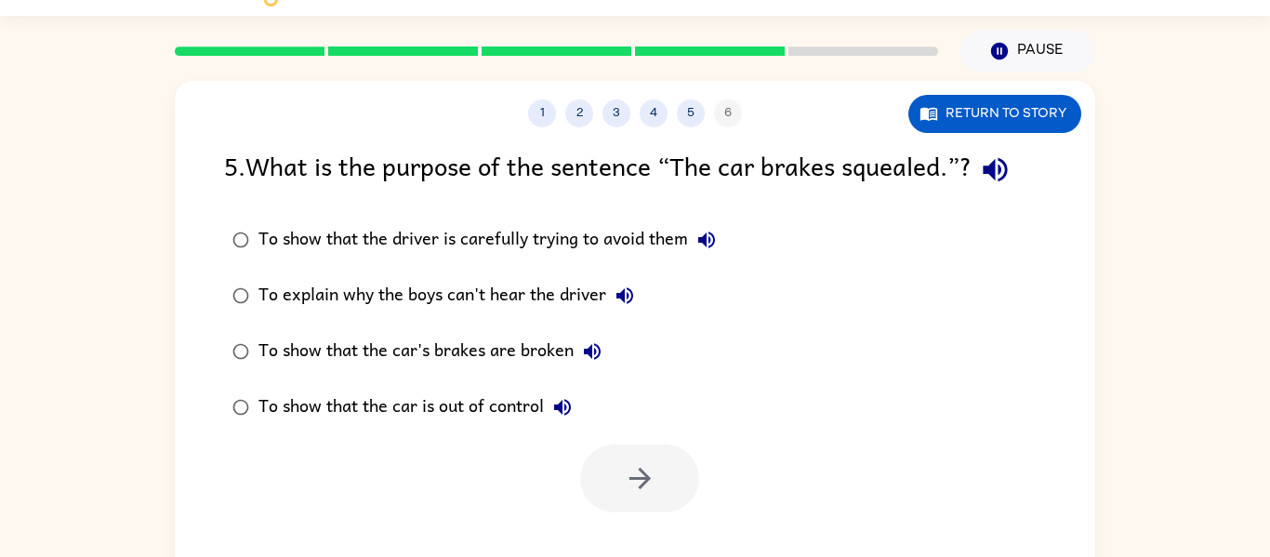
click at [421, 392] on div "To show that the car is out of control" at bounding box center [420, 407] width 323 height 37
click at [653, 482] on icon "button" at bounding box center [640, 478] width 33 height 33
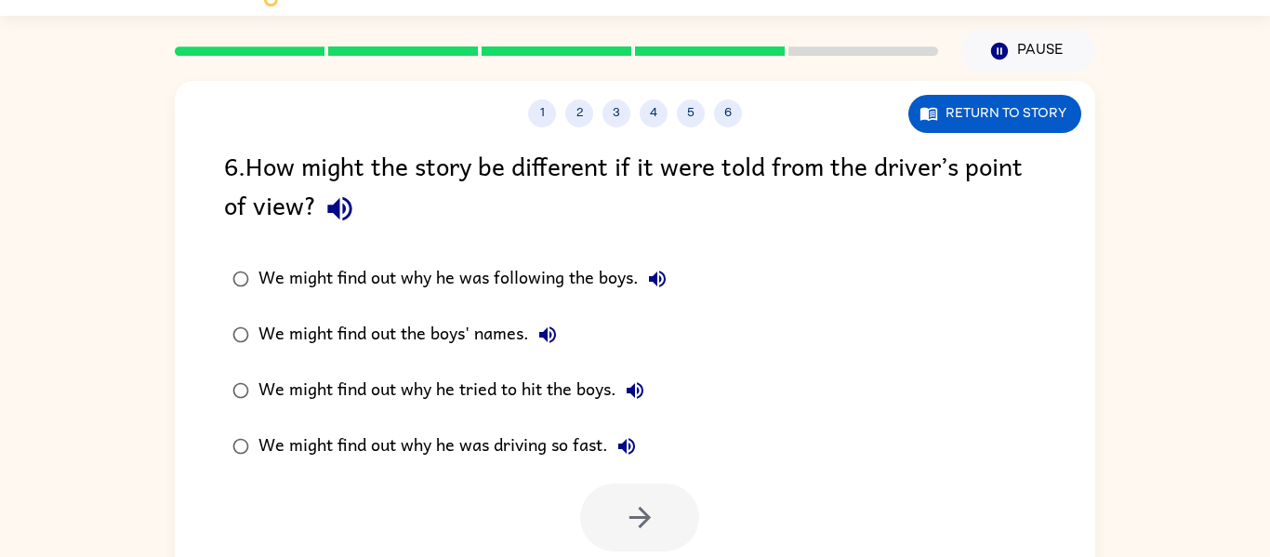
click at [390, 400] on div "We might find out why he tried to hit the boys." at bounding box center [456, 390] width 395 height 37
click at [395, 444] on div "We might find out why he was driving so fast." at bounding box center [452, 446] width 387 height 37
click at [661, 516] on button "button" at bounding box center [639, 518] width 119 height 68
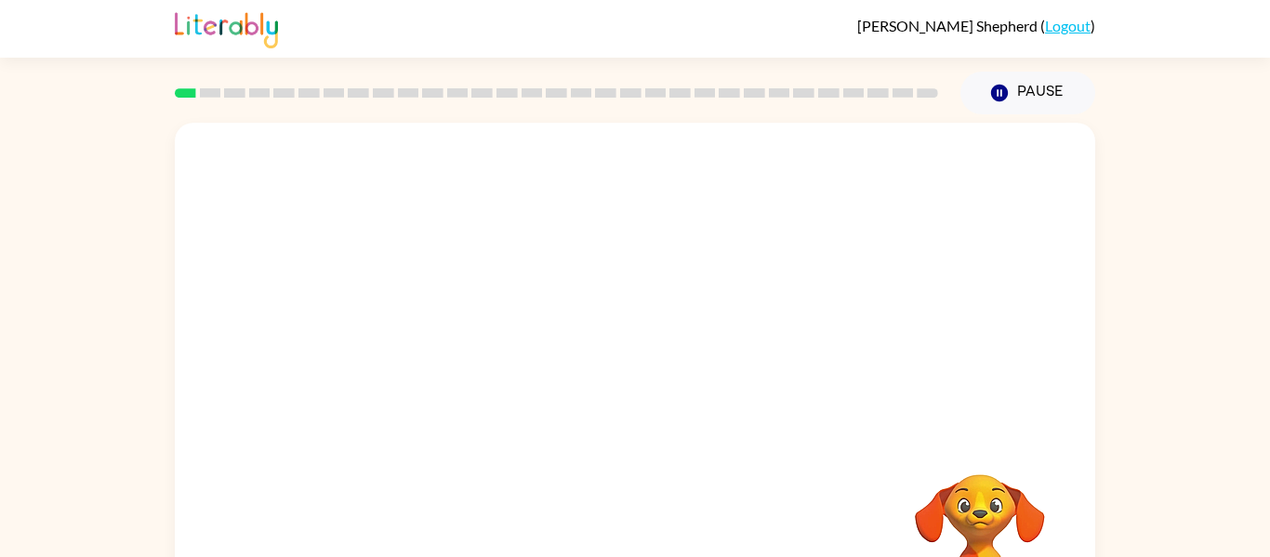
scroll to position [97, 0]
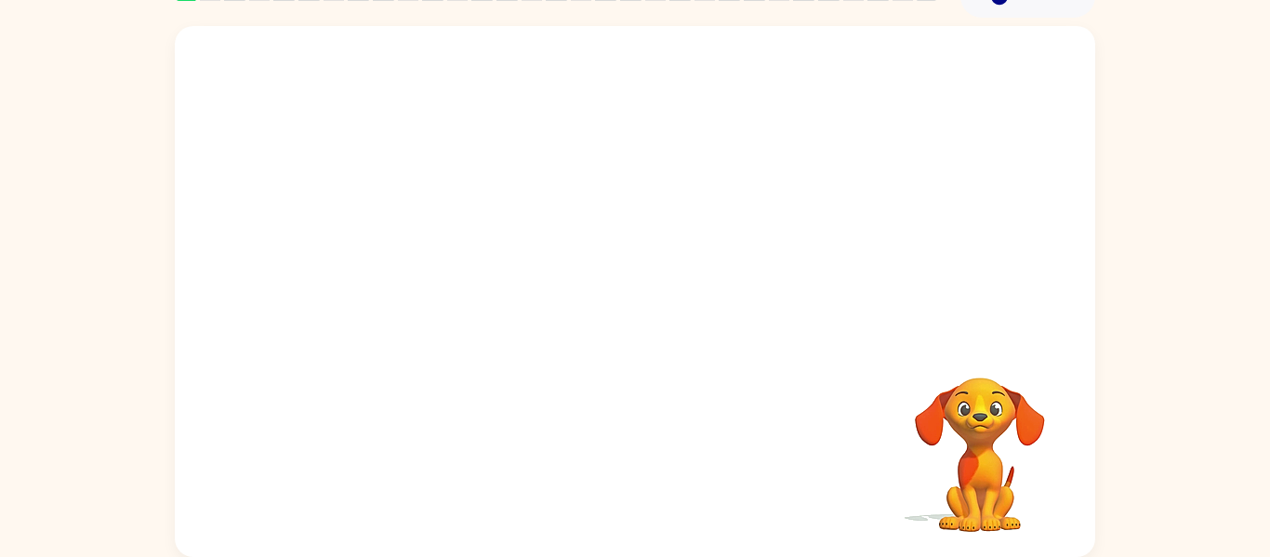
click at [973, 399] on video "Your browser must support playing .mp4 files to use Literably. Please try using…" at bounding box center [980, 442] width 186 height 186
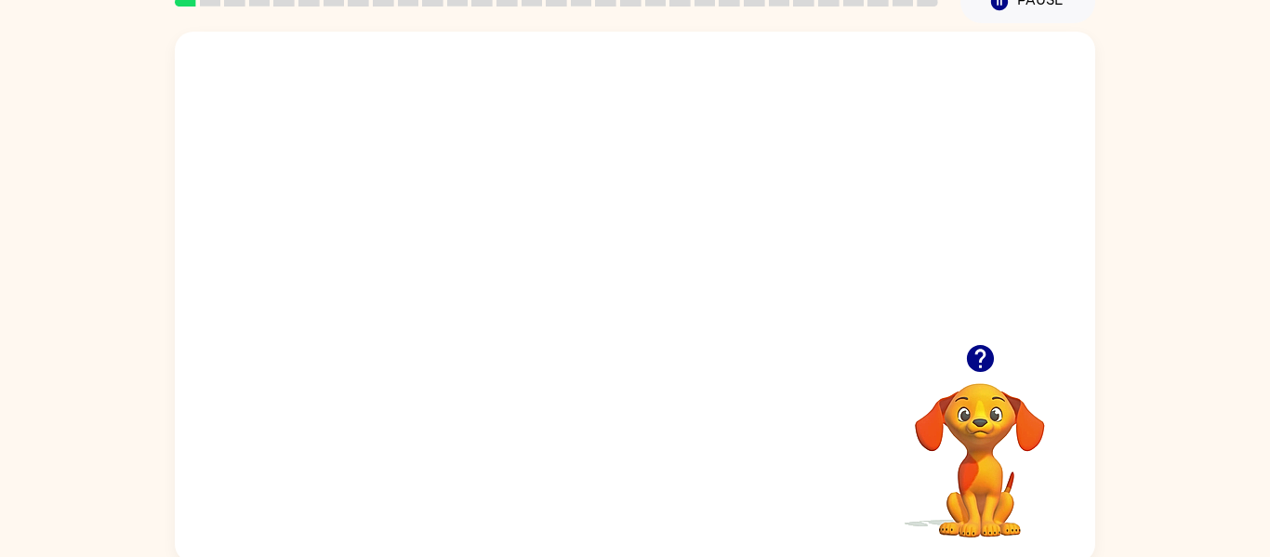
click at [581, 194] on video "Your browser must support playing .mp4 files to use Literably. Please try using…" at bounding box center [635, 188] width 921 height 313
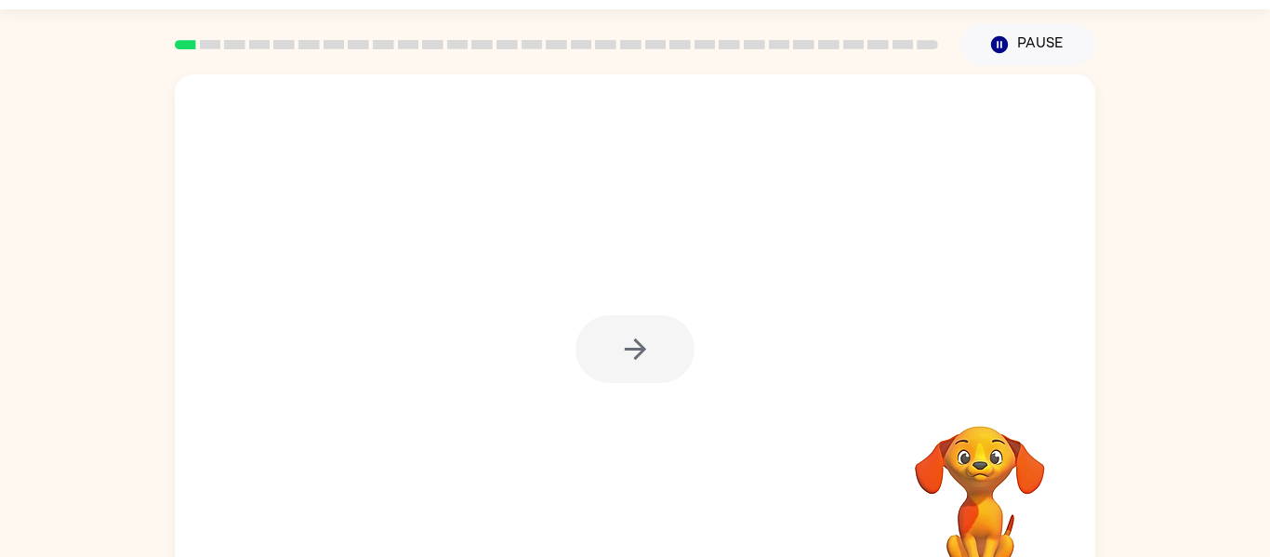
scroll to position [55, 0]
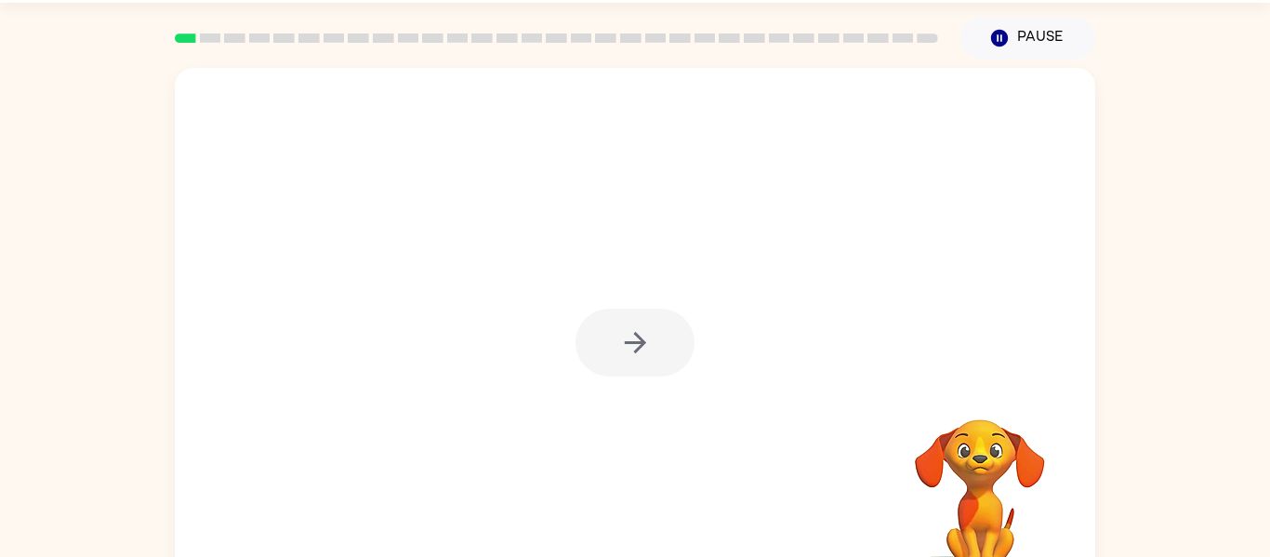
click at [612, 335] on div at bounding box center [635, 343] width 119 height 68
click at [637, 347] on div at bounding box center [635, 343] width 119 height 68
click at [637, 347] on icon "button" at bounding box center [635, 342] width 33 height 33
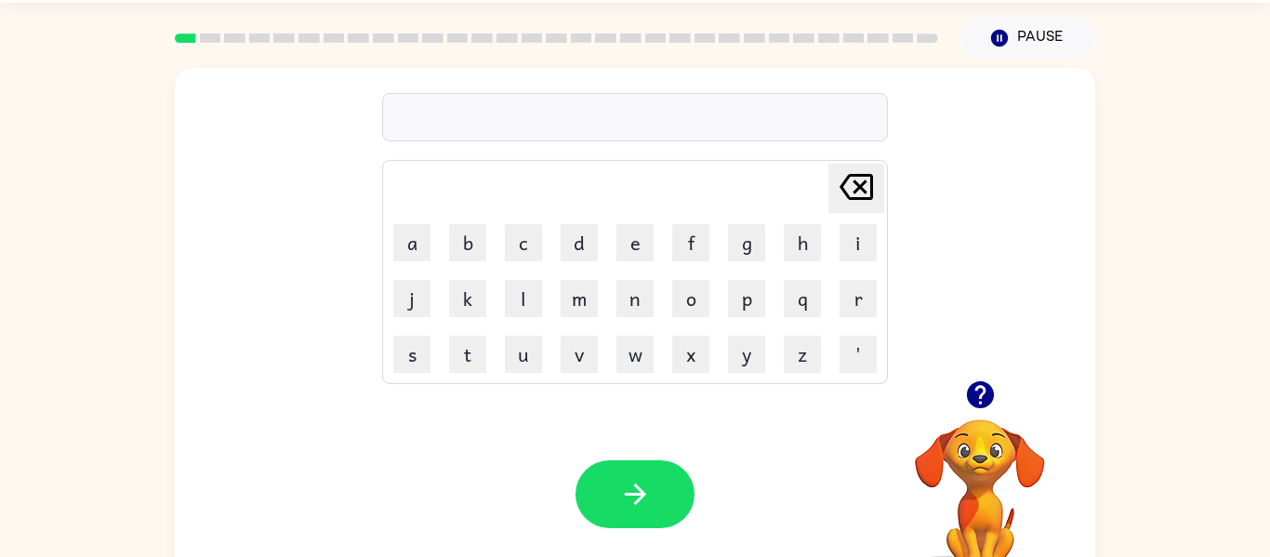
click at [979, 447] on video "Your browser must support playing .mp4 files to use Literably. Please try using…" at bounding box center [980, 484] width 186 height 186
click at [983, 395] on icon "button" at bounding box center [979, 394] width 27 height 27
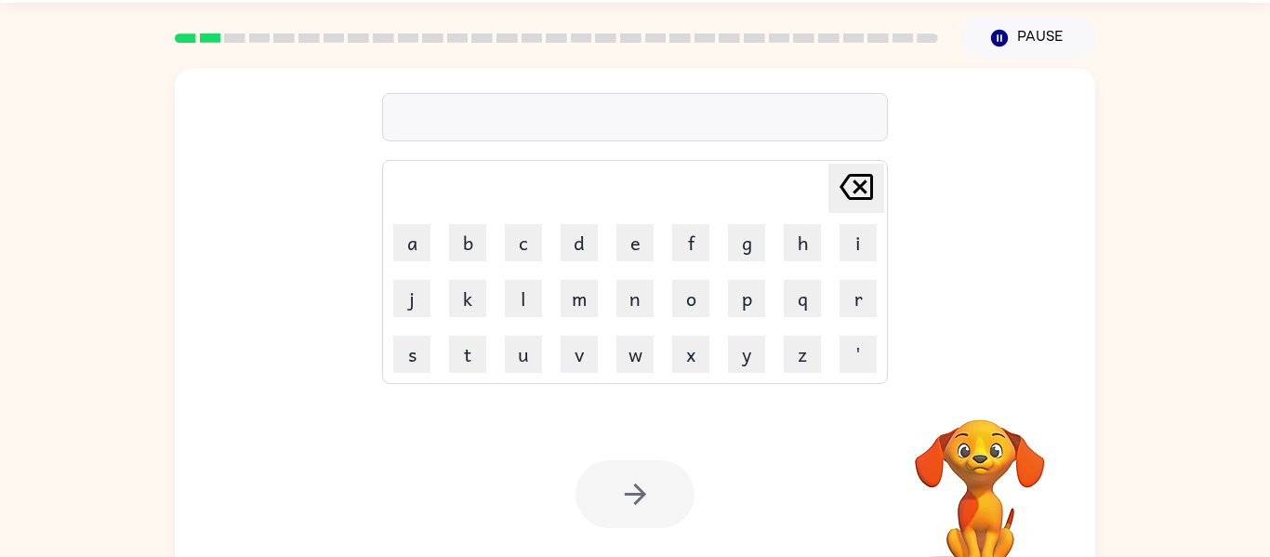
click at [638, 493] on div at bounding box center [635, 494] width 119 height 68
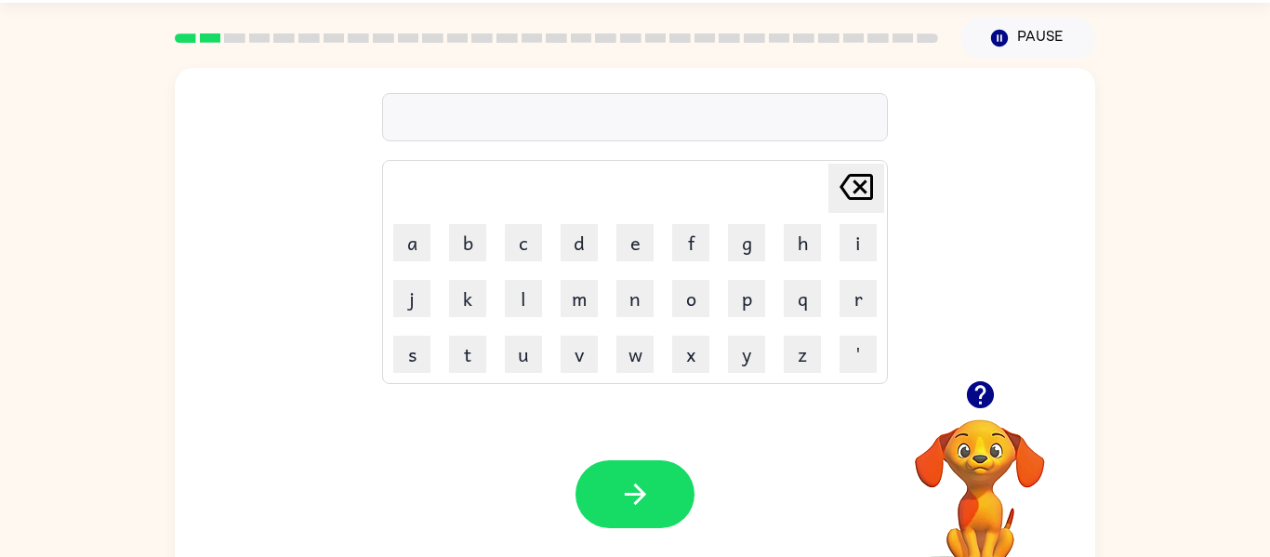
click at [981, 388] on icon "button" at bounding box center [980, 395] width 33 height 33
click at [979, 391] on icon "button" at bounding box center [979, 394] width 27 height 27
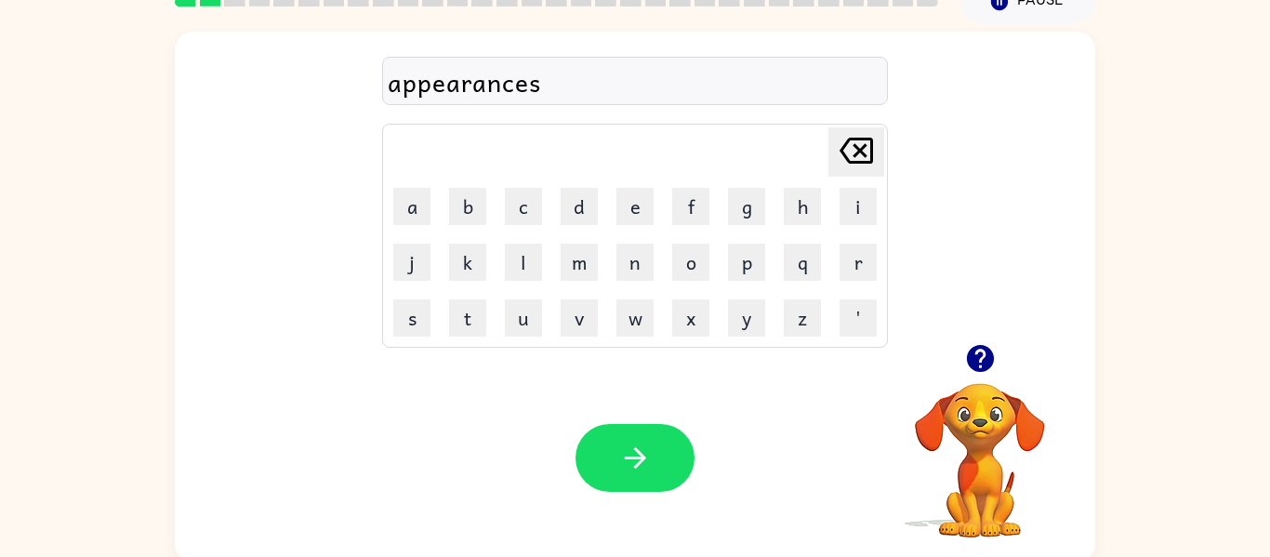
scroll to position [97, 0]
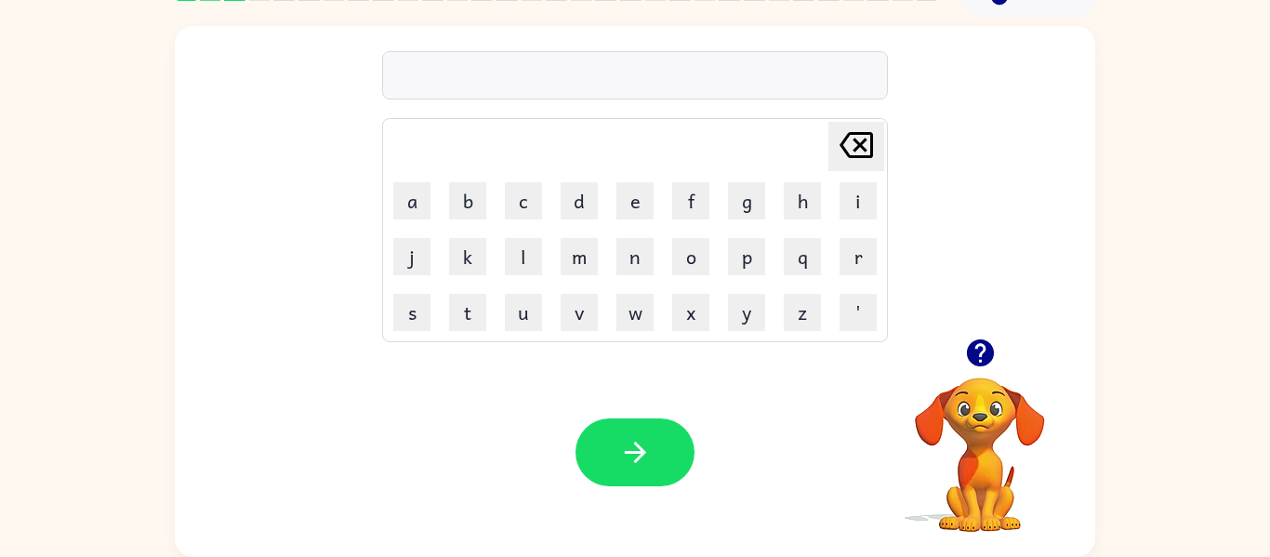
click at [978, 351] on icon "button" at bounding box center [979, 352] width 27 height 27
click at [978, 352] on icon "button" at bounding box center [979, 352] width 27 height 27
click at [975, 347] on icon "button" at bounding box center [979, 352] width 27 height 27
click at [976, 363] on icon "button" at bounding box center [979, 352] width 27 height 27
click at [979, 354] on icon "button" at bounding box center [980, 353] width 33 height 33
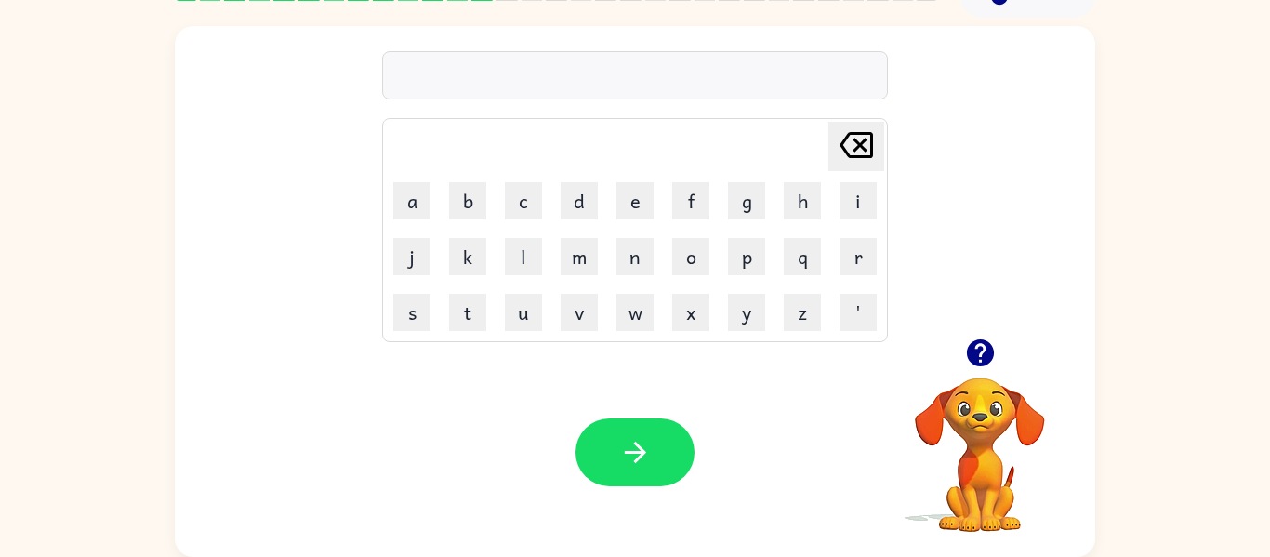
click at [987, 342] on icon "button" at bounding box center [979, 352] width 27 height 27
click at [972, 342] on icon "button" at bounding box center [979, 352] width 27 height 27
click at [970, 351] on icon "button" at bounding box center [979, 352] width 27 height 27
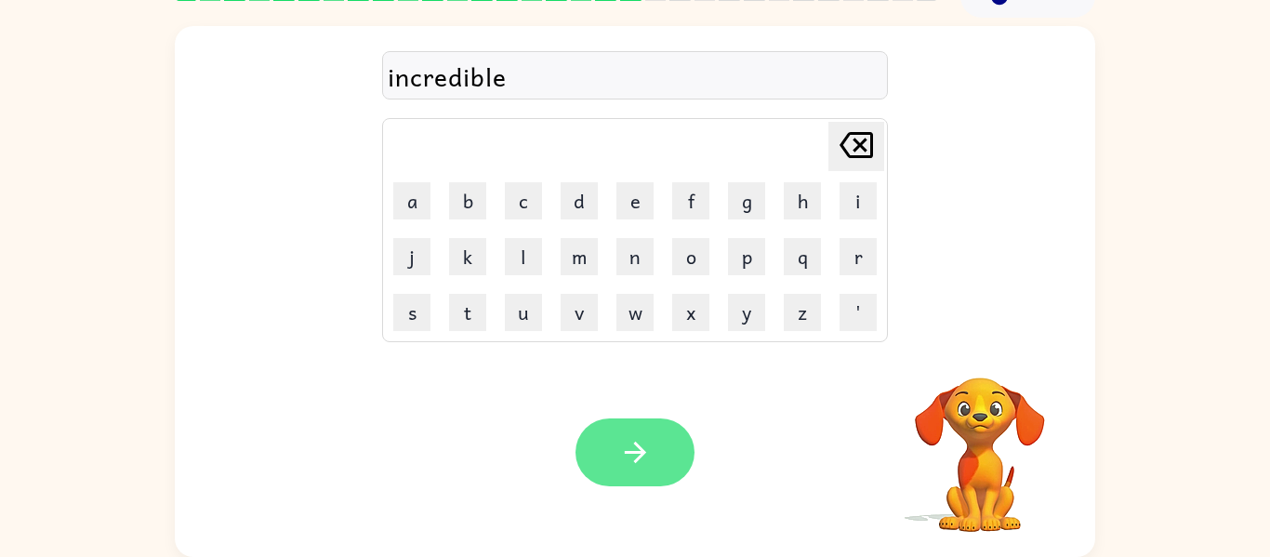
click at [579, 454] on button "button" at bounding box center [635, 453] width 119 height 68
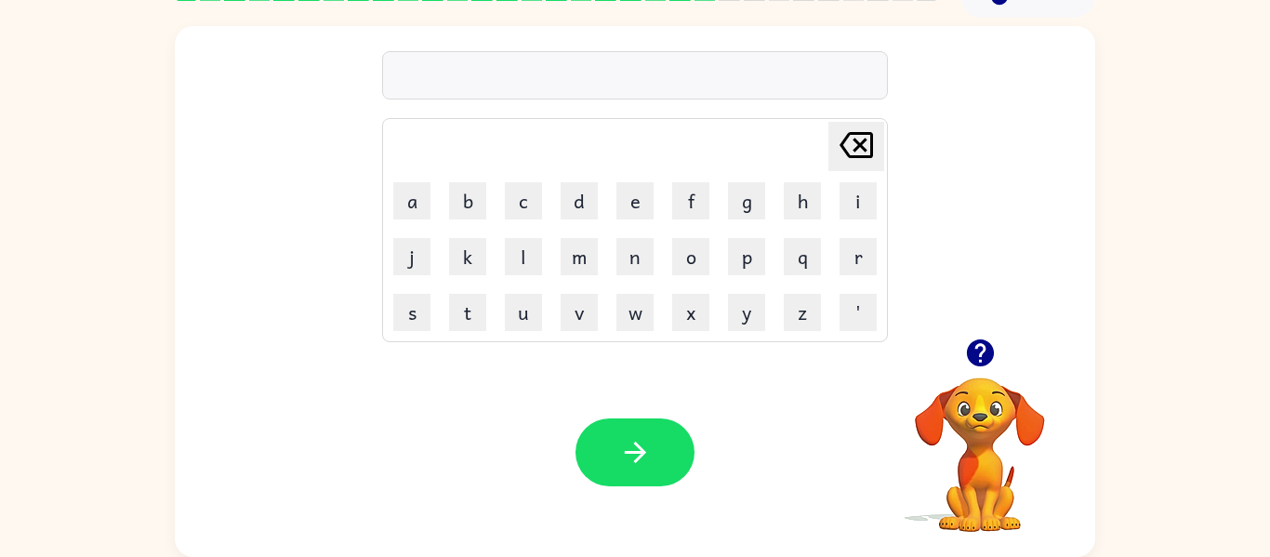
click at [999, 345] on button "button" at bounding box center [980, 352] width 47 height 47
click at [551, 74] on div at bounding box center [635, 75] width 506 height 48
click at [979, 349] on icon "button" at bounding box center [979, 352] width 27 height 27
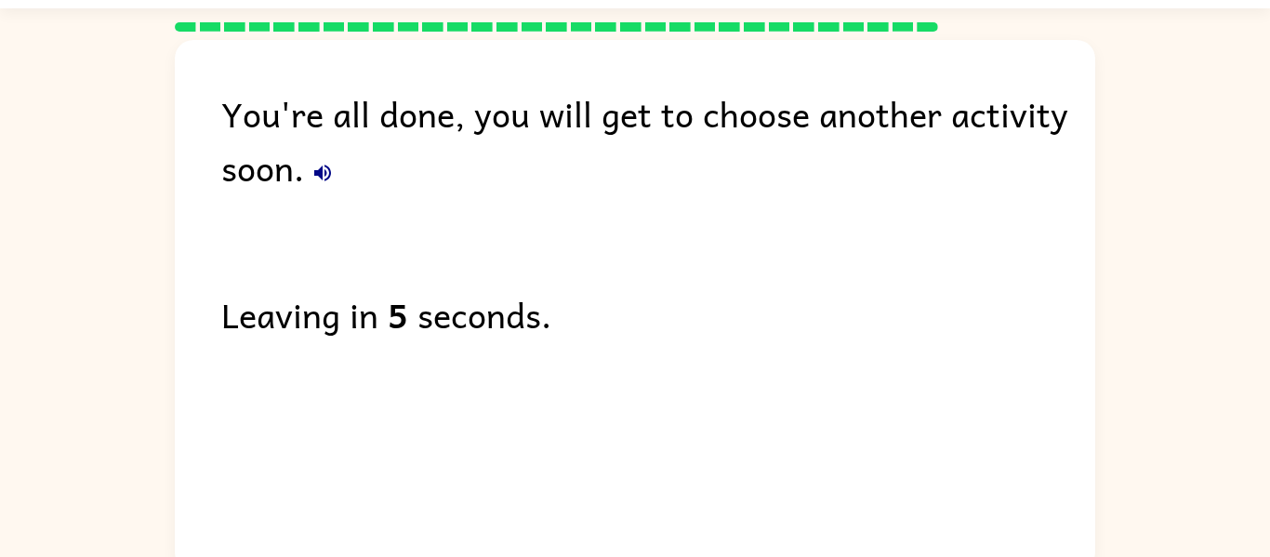
scroll to position [48, 0]
